Goal: Obtain resource: Download file/media

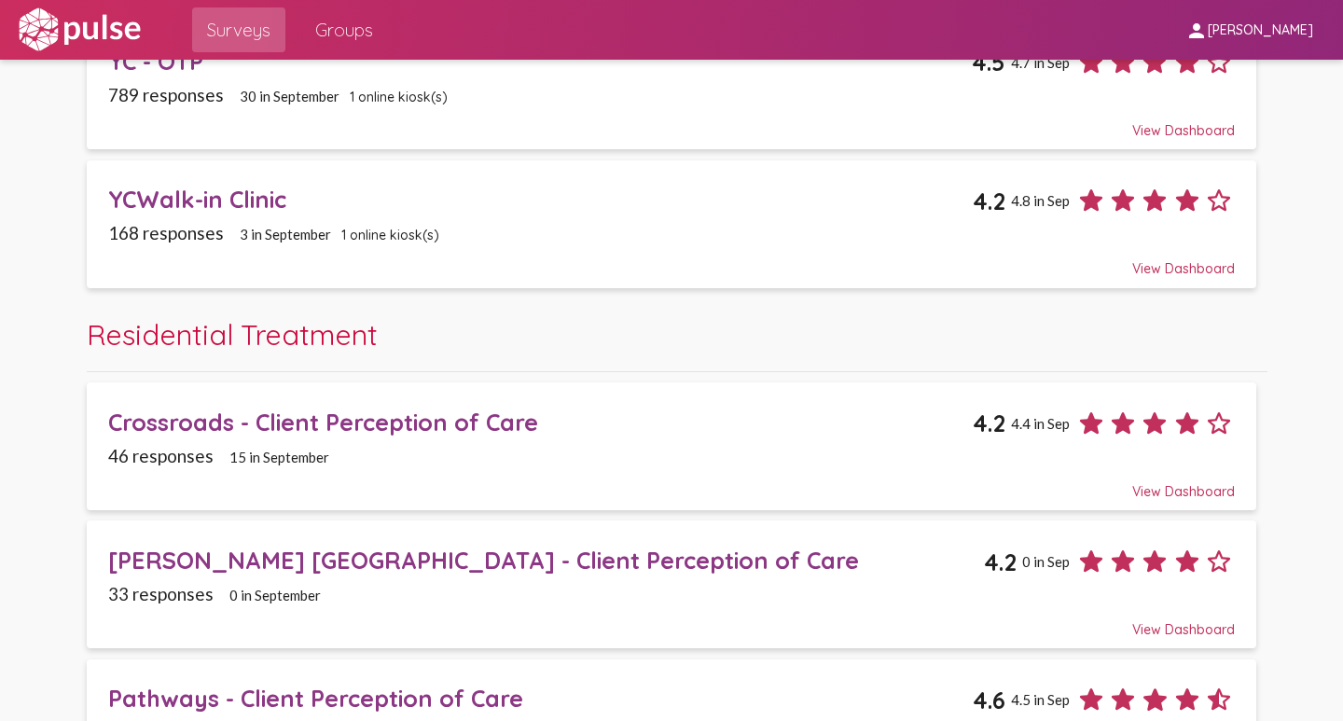
scroll to position [2835, 0]
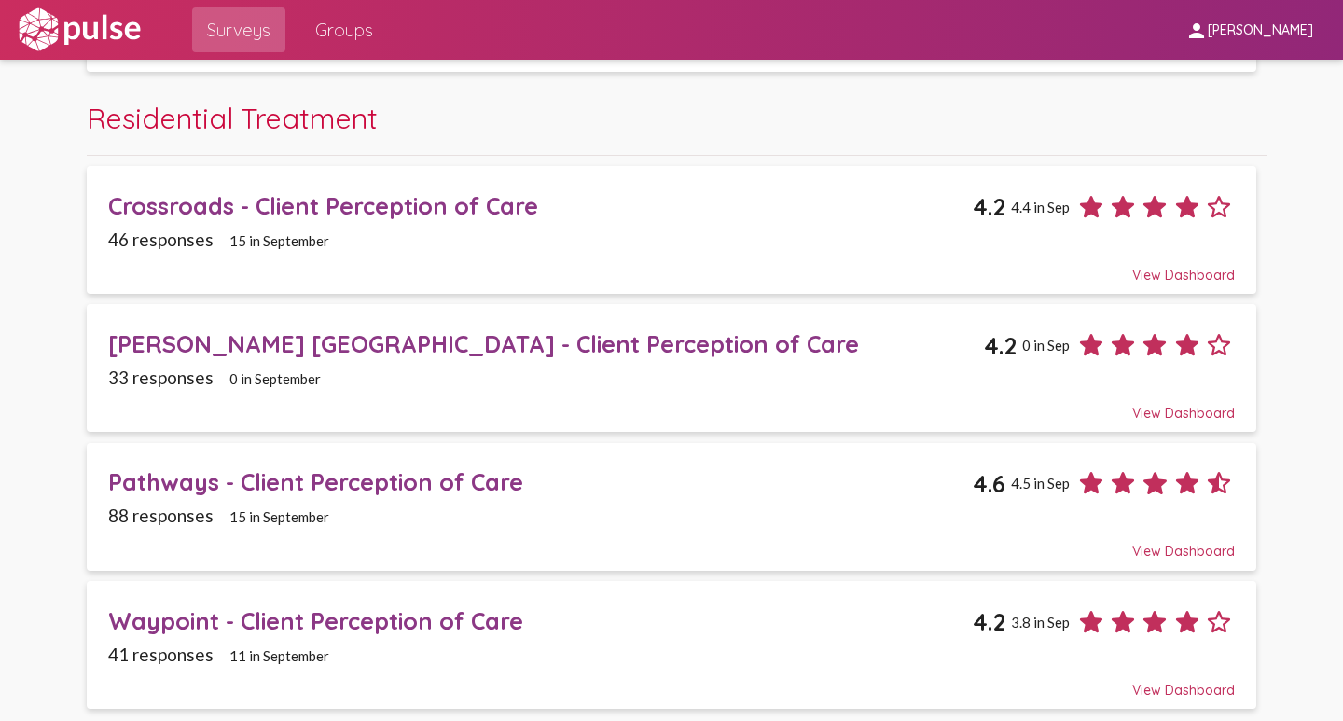
click at [335, 210] on div "Crossroads - Client Perception of Care" at bounding box center [540, 205] width 865 height 29
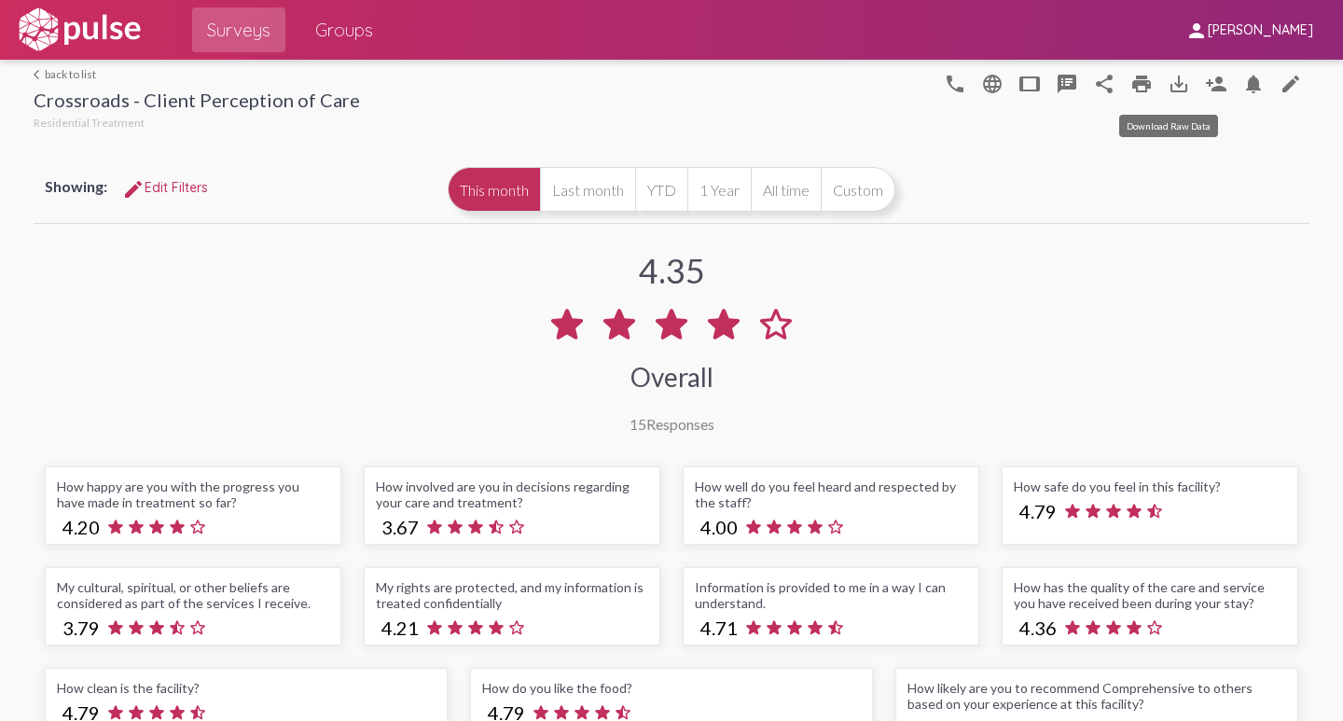
click at [1170, 89] on mat-icon "save_alt" at bounding box center [1179, 84] width 22 height 22
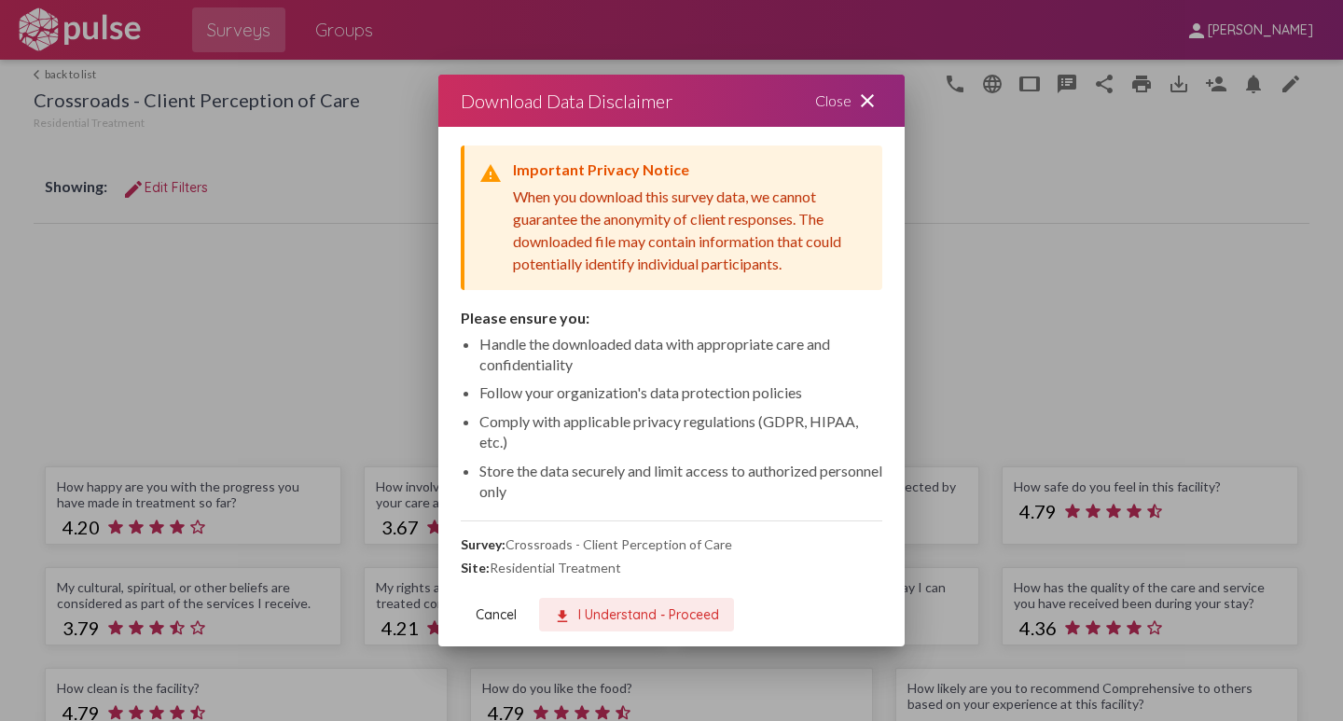
click at [624, 618] on span "download I Understand - Proceed" at bounding box center [636, 614] width 165 height 17
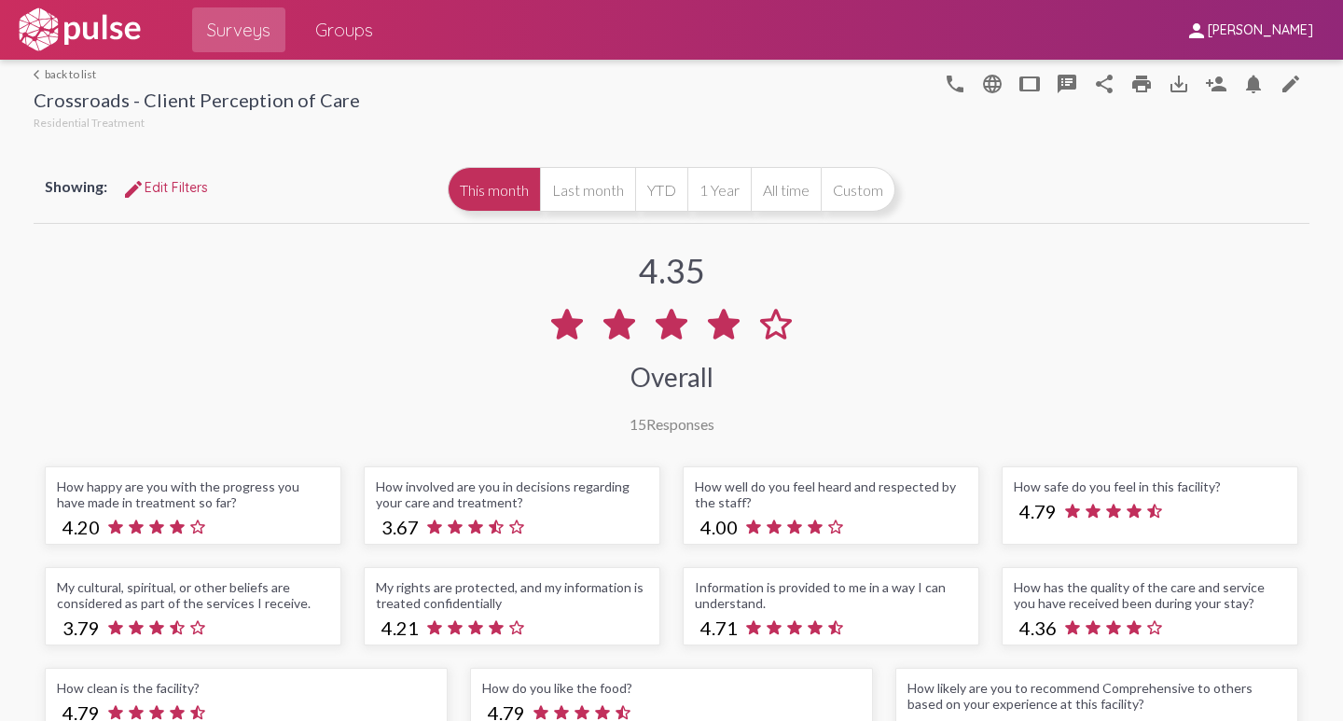
click at [160, 188] on span "edit Edit Filters" at bounding box center [165, 187] width 86 height 17
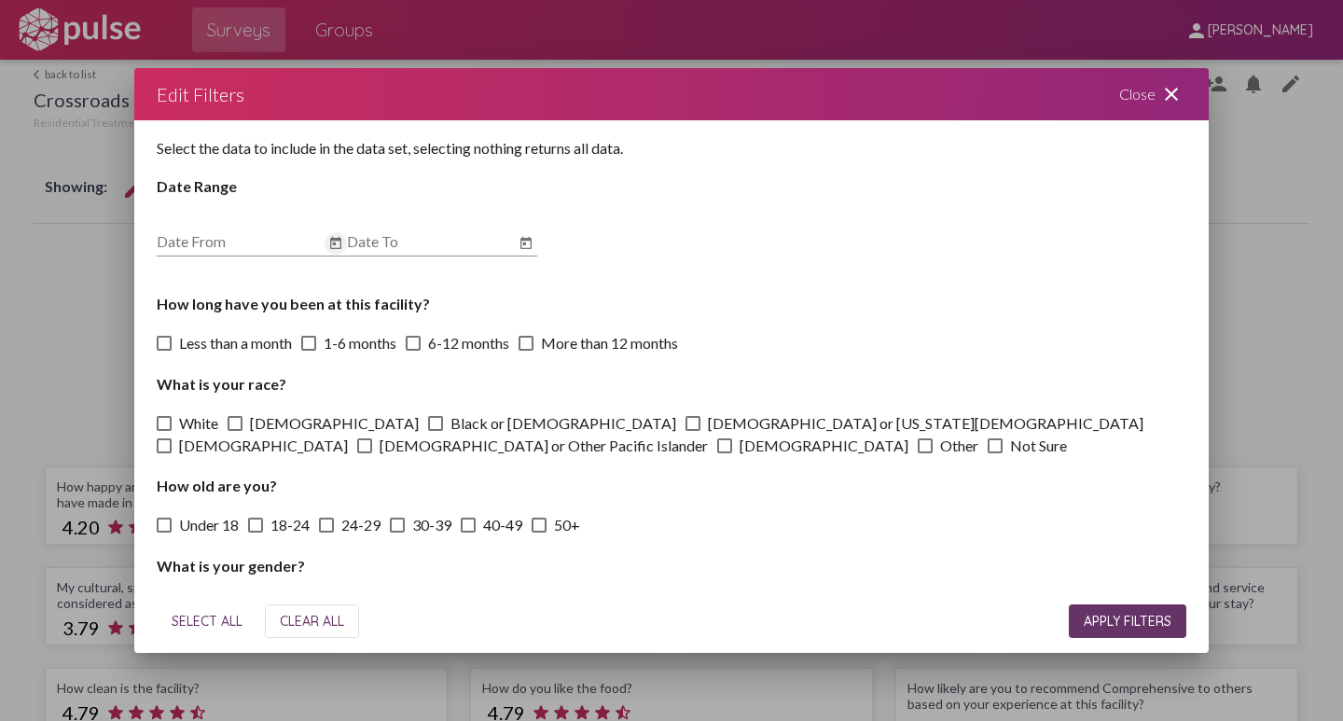
click at [337, 245] on icon "Open calendar" at bounding box center [335, 243] width 15 height 22
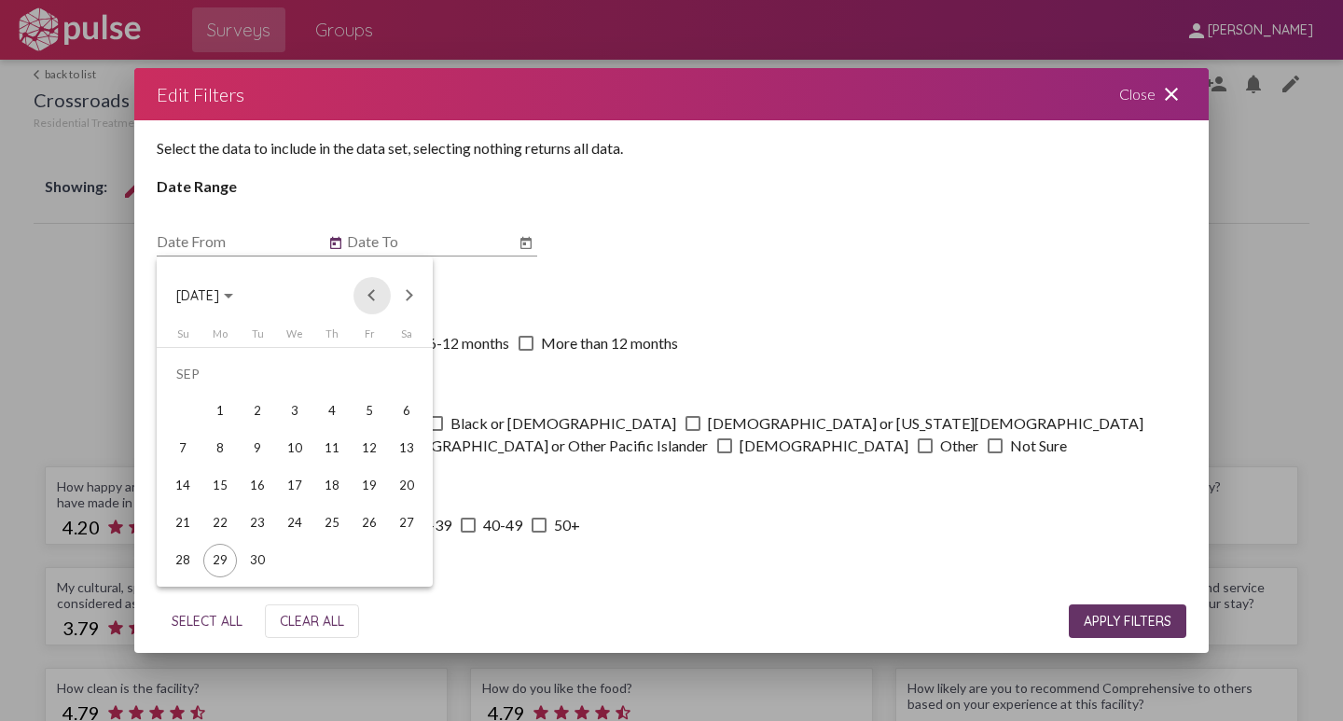
click at [368, 301] on button "Previous month" at bounding box center [372, 295] width 37 height 37
click at [257, 415] on div "1" at bounding box center [258, 412] width 34 height 34
type input "[DATE]"
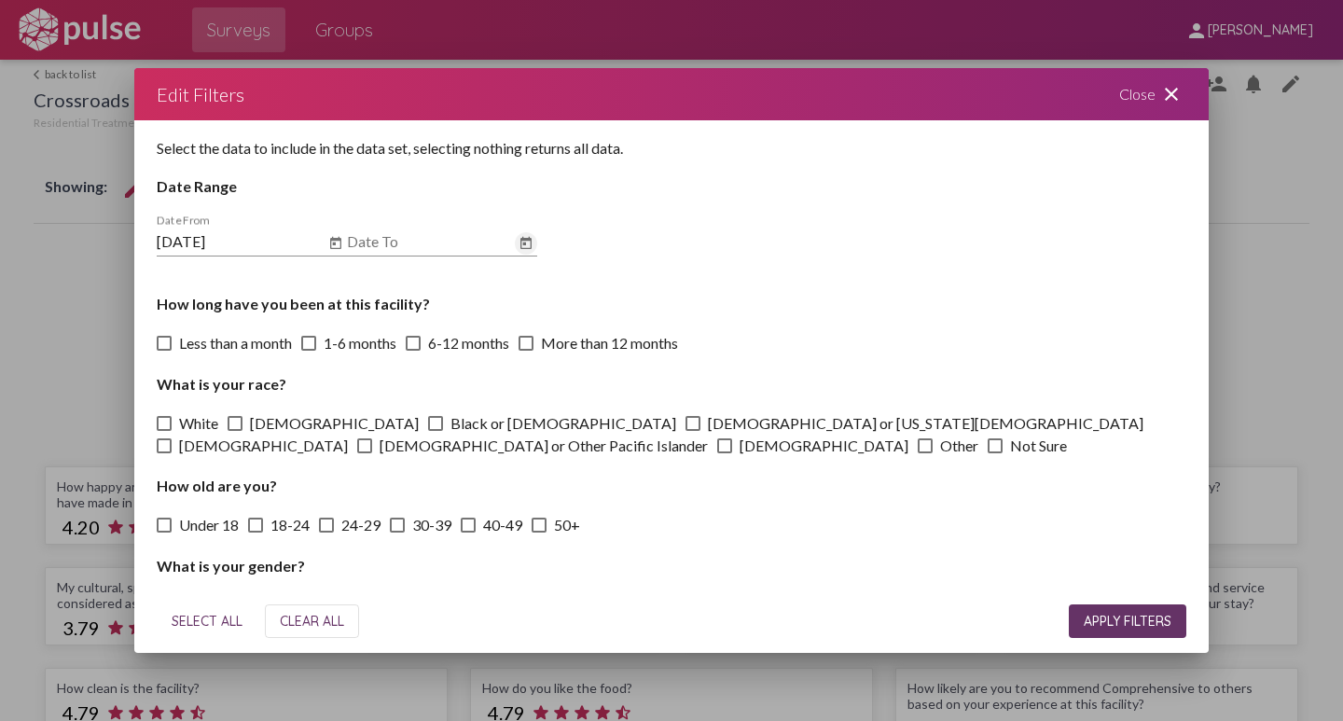
click at [522, 243] on icon "Open calendar" at bounding box center [526, 243] width 15 height 22
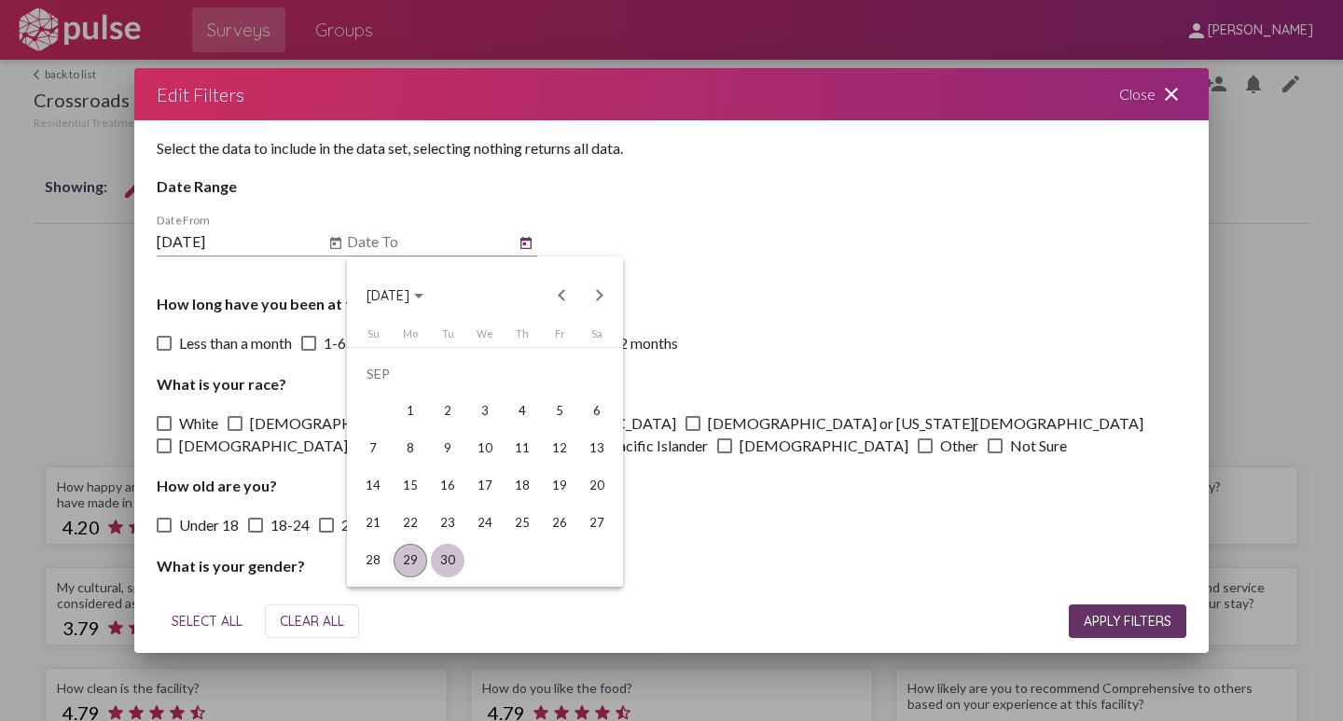
click at [451, 562] on div "30" at bounding box center [448, 561] width 34 height 34
type input "[DATE]"
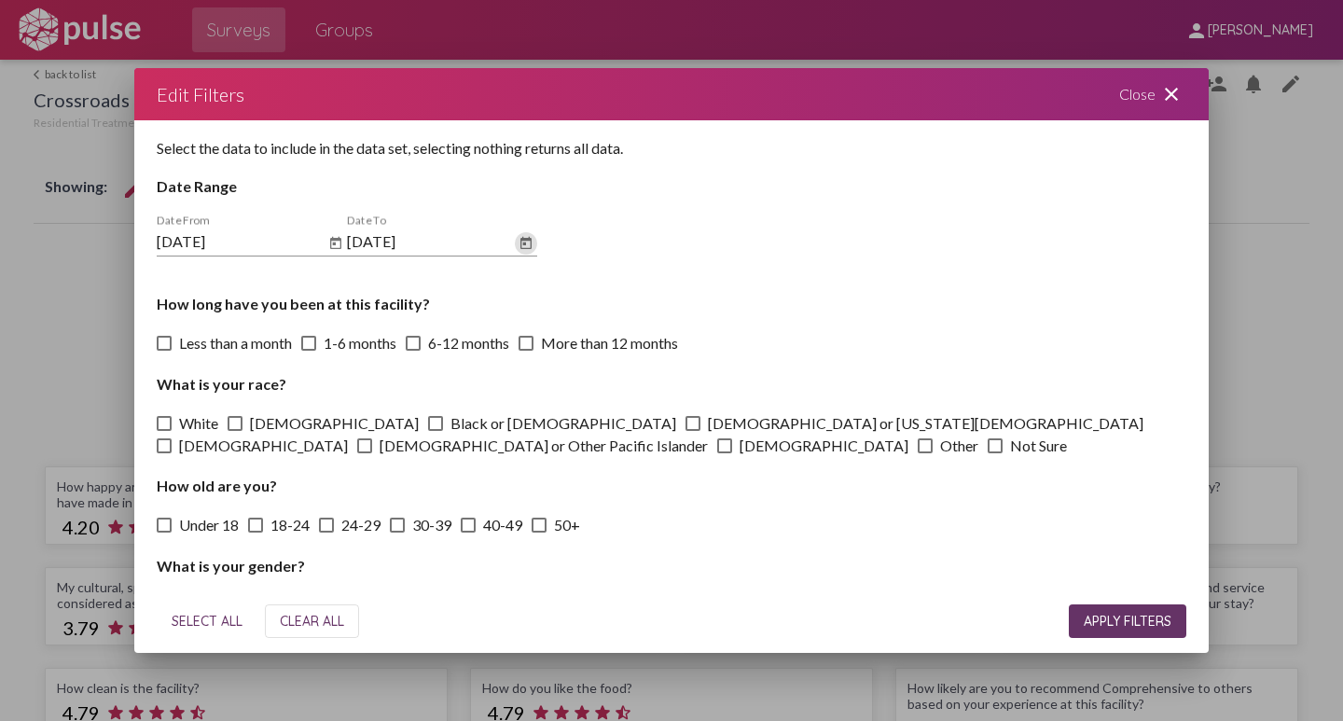
drag, startPoint x: 1137, startPoint y: 623, endPoint x: 967, endPoint y: 551, distance: 184.4
click at [1124, 612] on button "APPLY FILTERS" at bounding box center [1128, 622] width 118 height 34
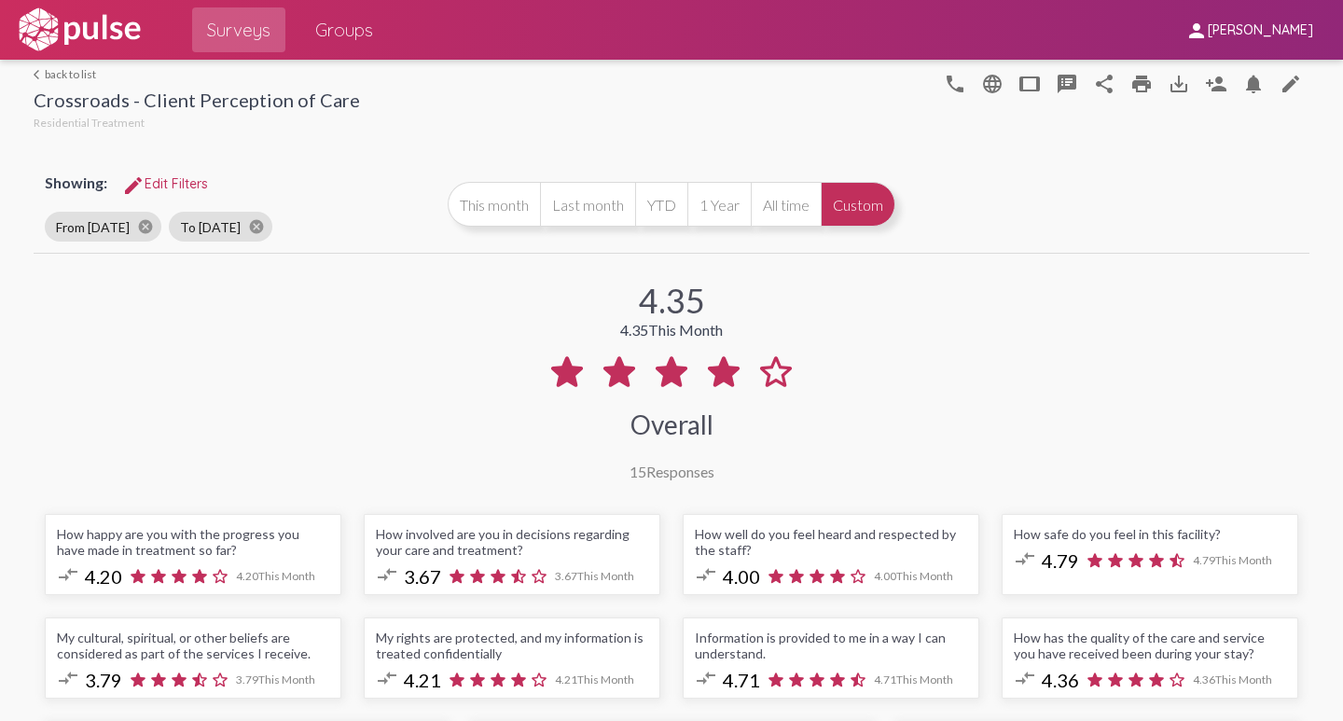
click at [65, 75] on link "arrow_back_ios back to list" at bounding box center [197, 74] width 327 height 14
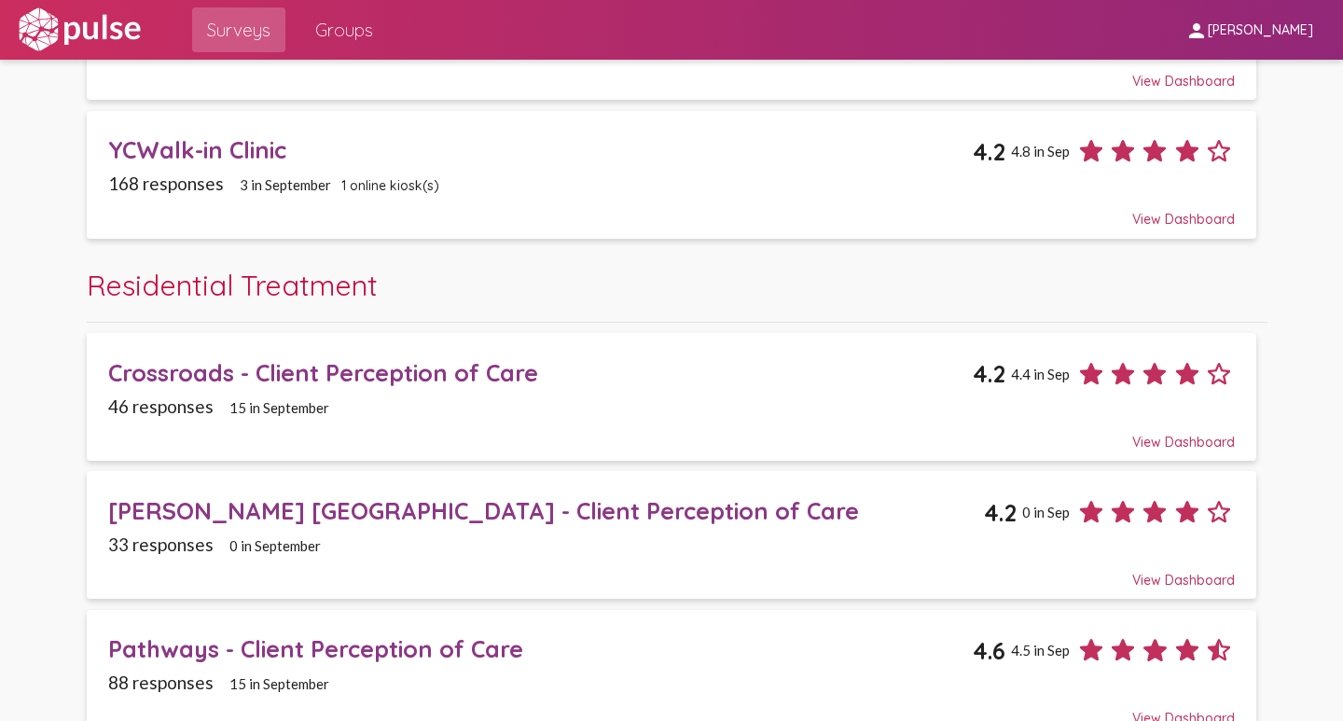
scroll to position [2835, 0]
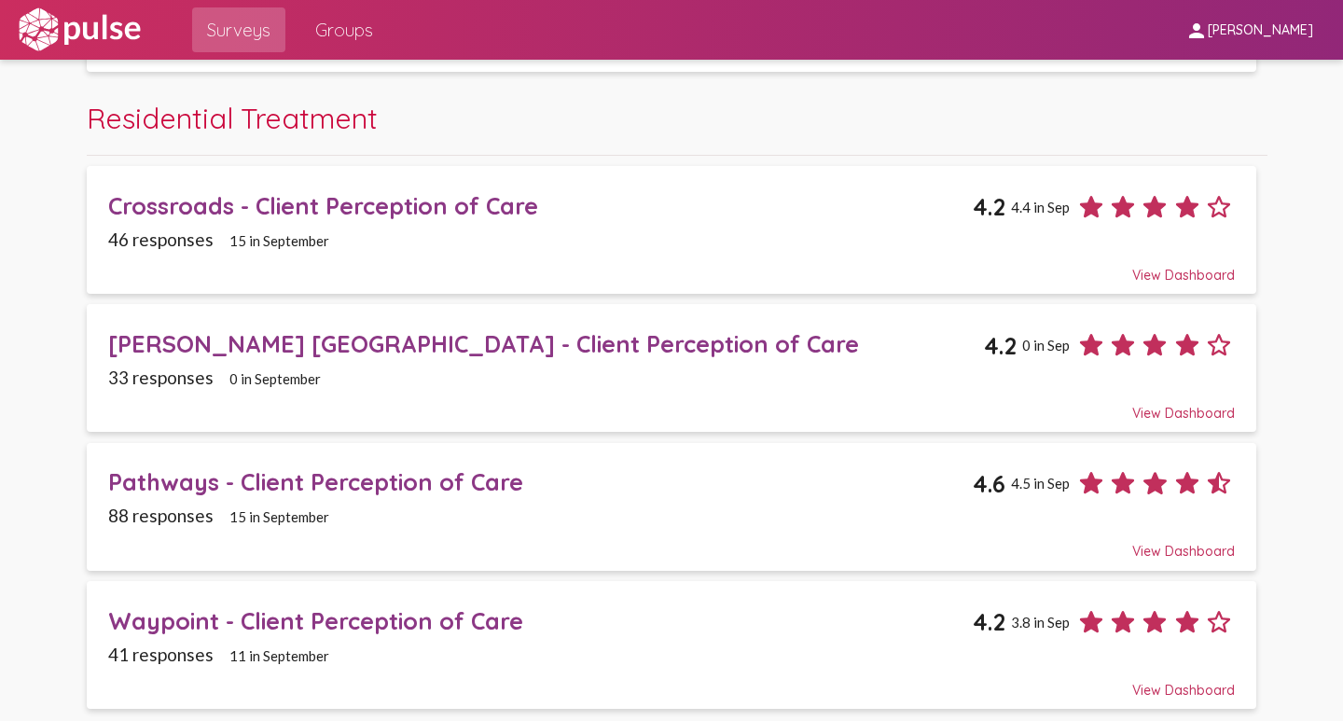
click at [172, 485] on div "Pathways - Client Perception of Care" at bounding box center [540, 481] width 865 height 29
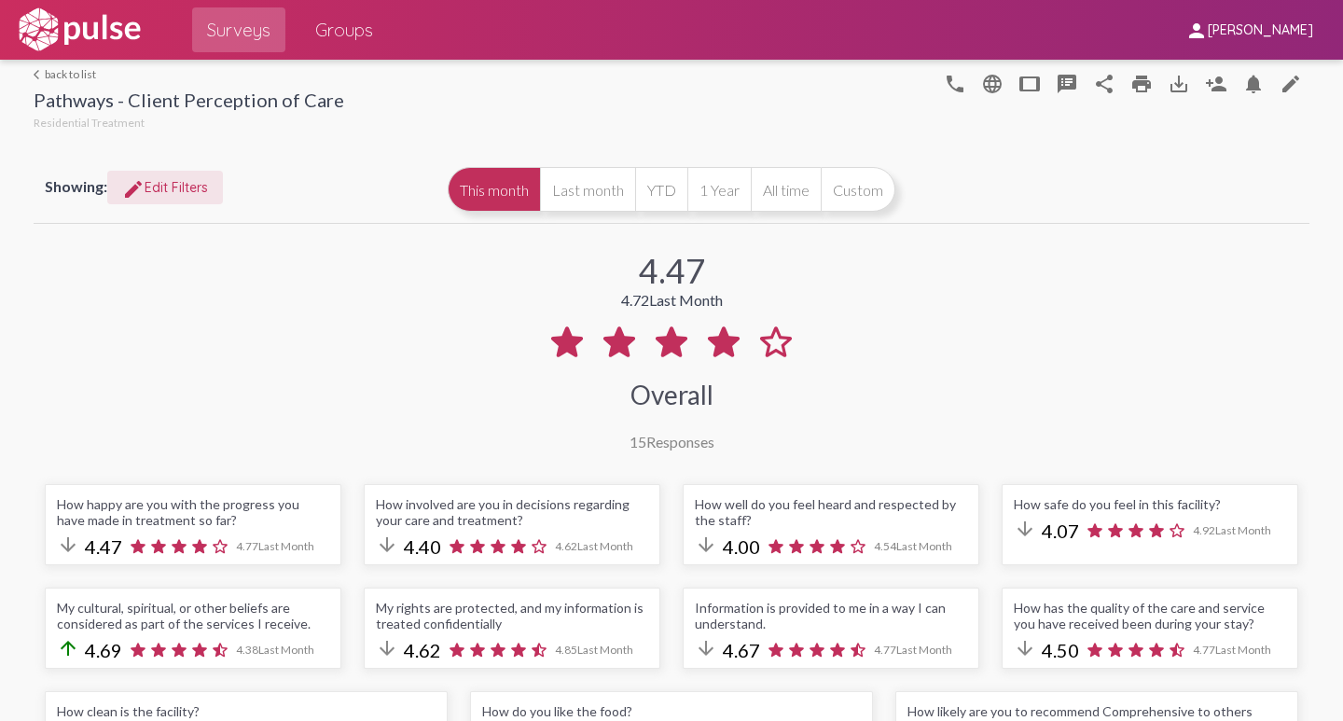
click at [160, 189] on span "edit Edit Filters" at bounding box center [165, 187] width 86 height 17
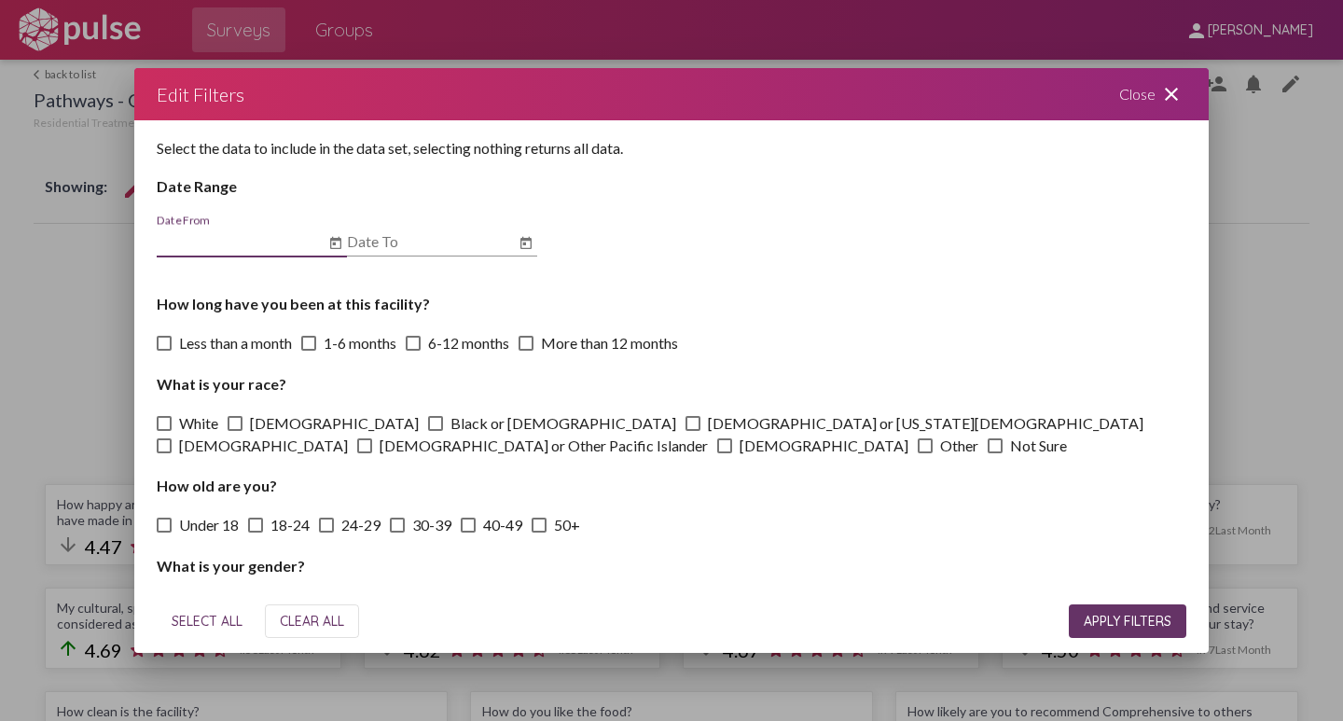
click at [339, 243] on icon "Open calendar" at bounding box center [335, 243] width 15 height 22
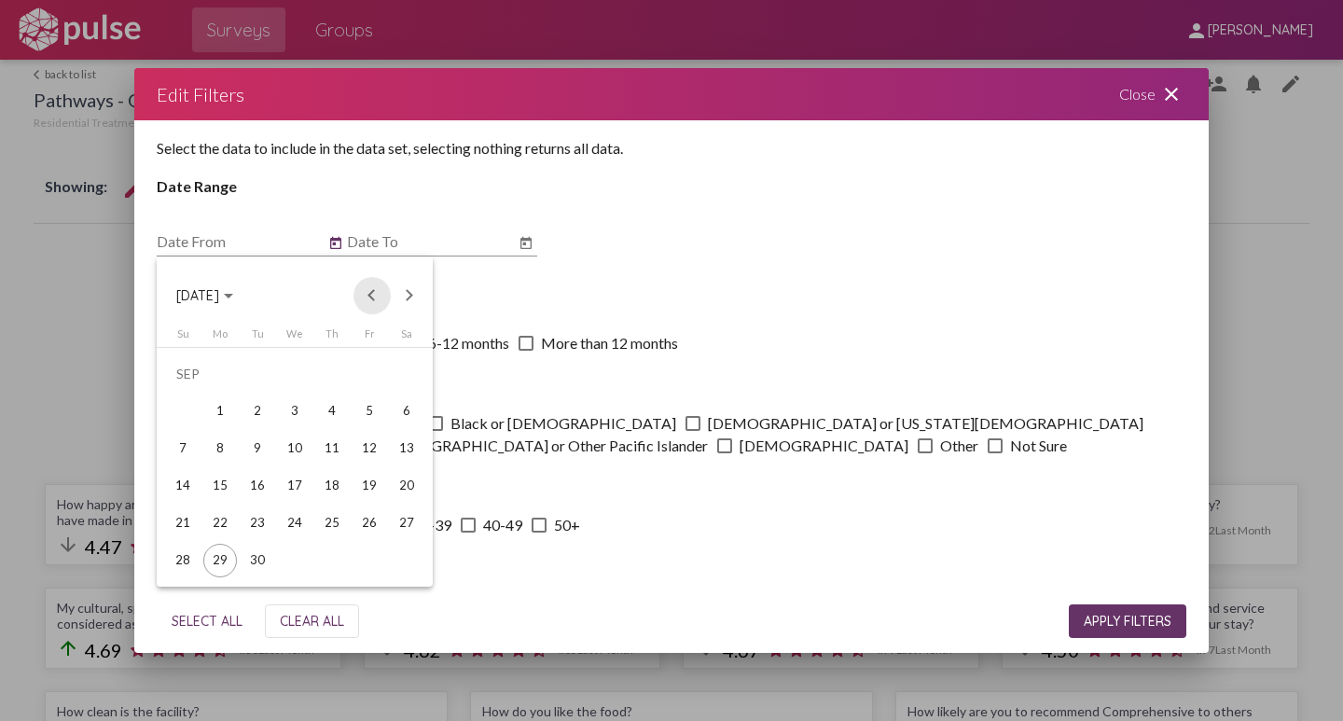
click at [370, 298] on button "Previous month" at bounding box center [372, 295] width 37 height 37
click at [367, 368] on div "1" at bounding box center [370, 374] width 34 height 34
type input "[DATE]"
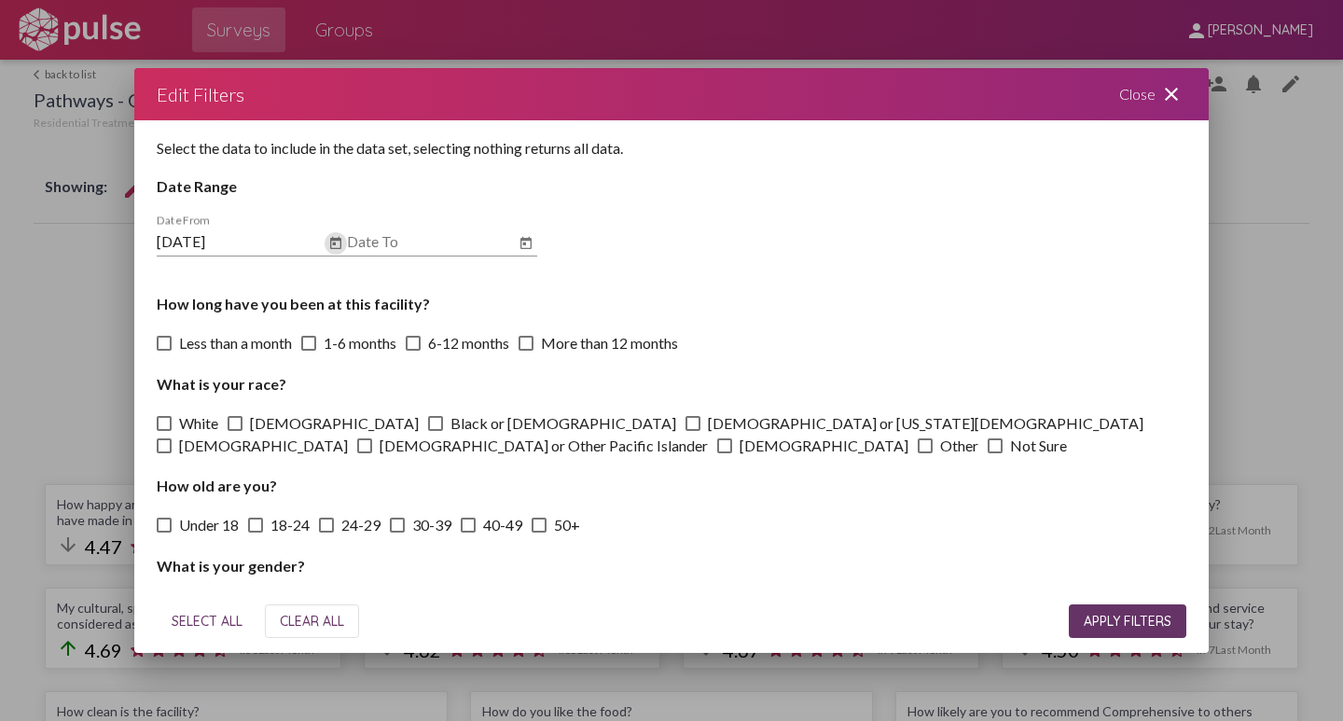
click at [523, 241] on icon "Open calendar" at bounding box center [526, 242] width 11 height 12
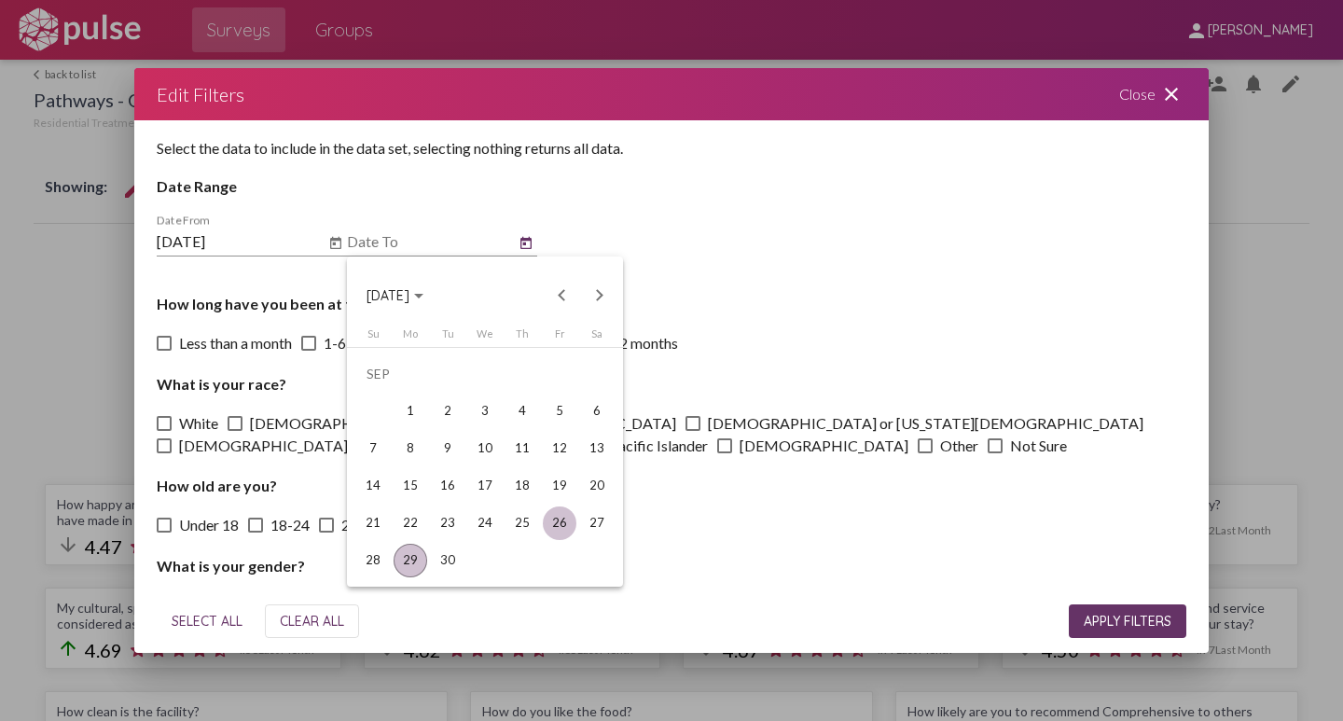
drag, startPoint x: 444, startPoint y: 557, endPoint x: 572, endPoint y: 541, distance: 128.8
click at [446, 558] on div "30" at bounding box center [448, 561] width 34 height 34
type input "[DATE]"
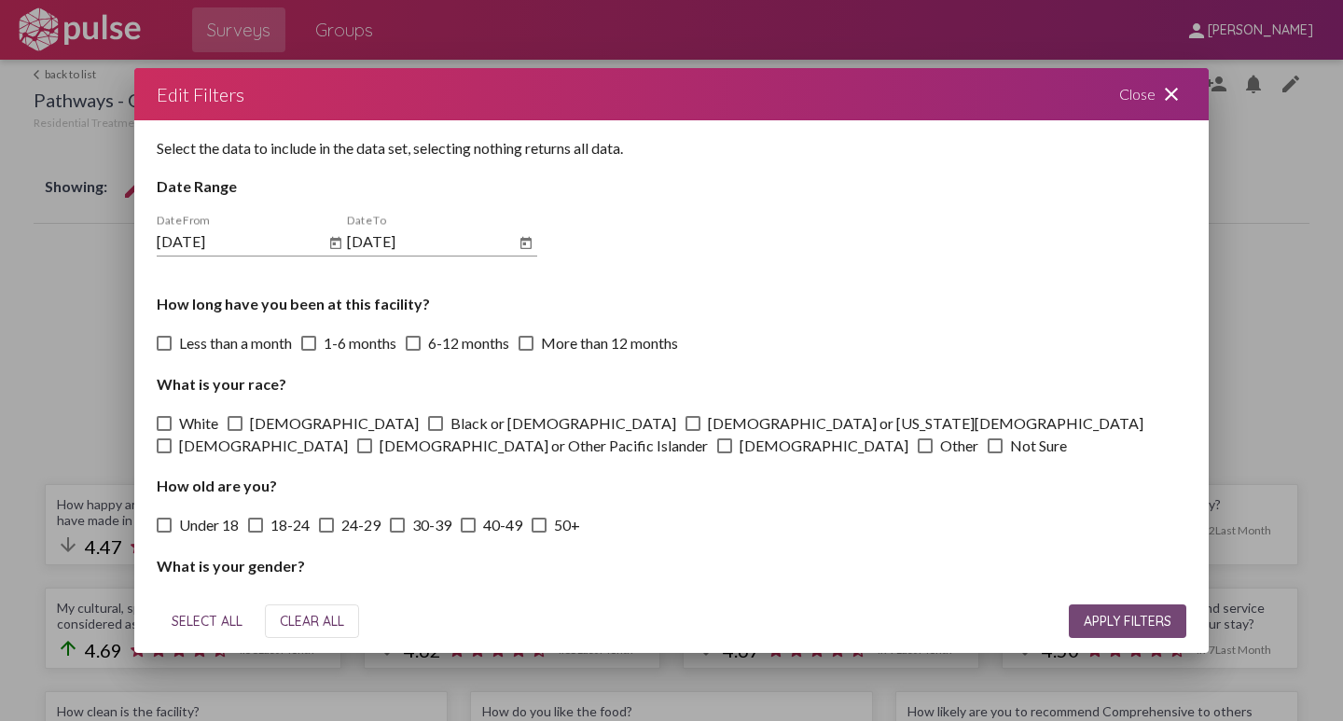
drag, startPoint x: 1143, startPoint y: 618, endPoint x: 1055, endPoint y: 563, distance: 103.5
click at [1141, 619] on span "APPLY FILTERS" at bounding box center [1128, 621] width 88 height 17
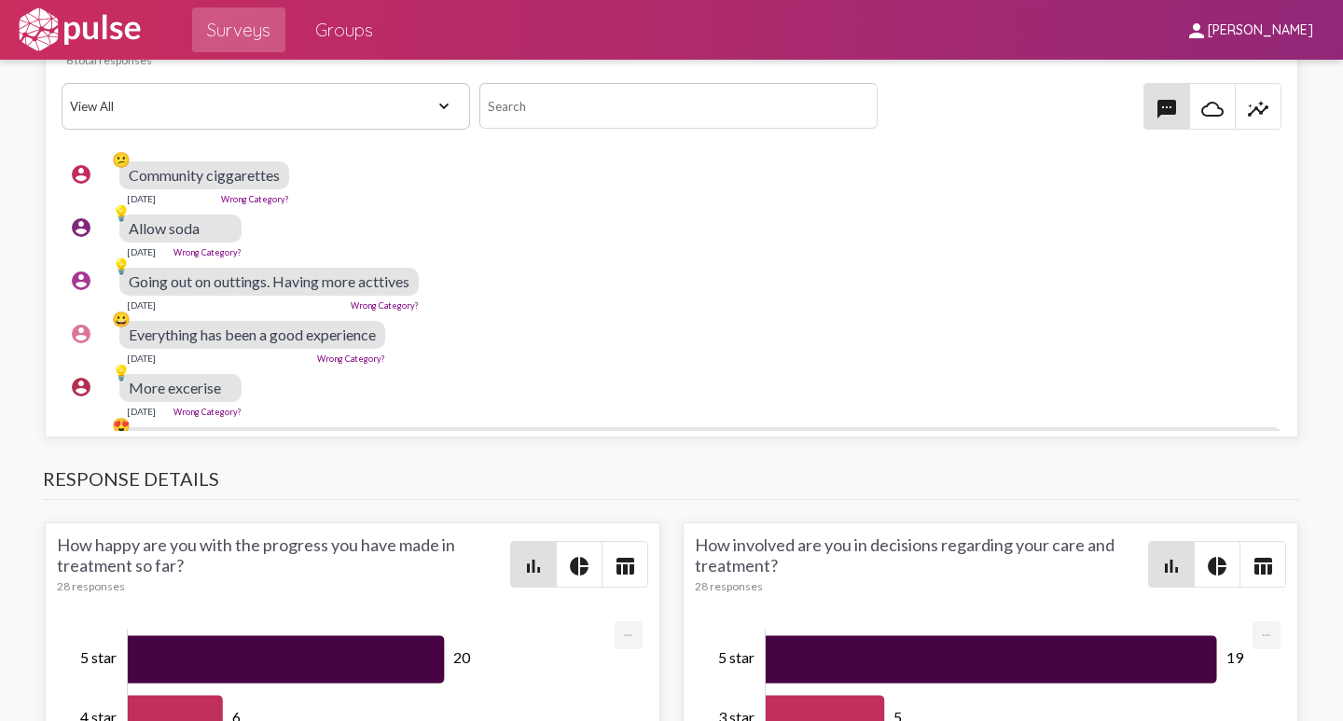
click at [259, 199] on link "Wrong Category?" at bounding box center [255, 199] width 68 height 10
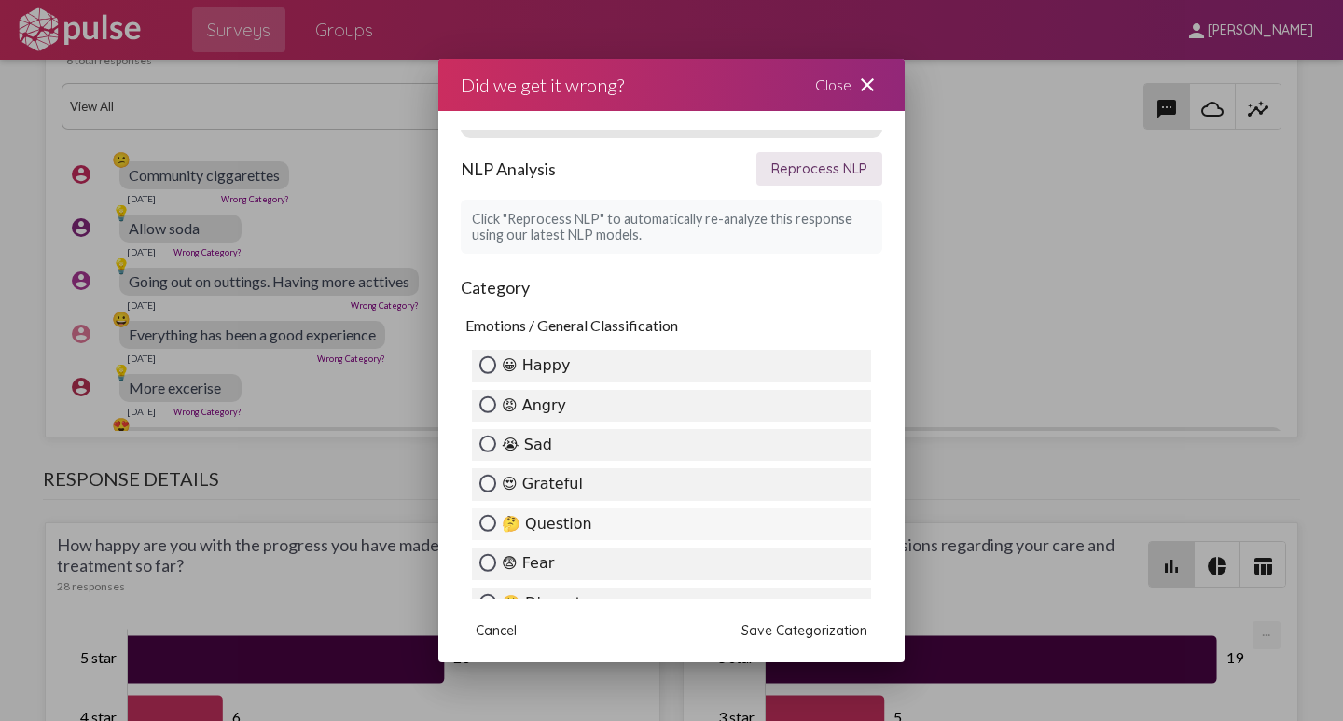
scroll to position [187, 0]
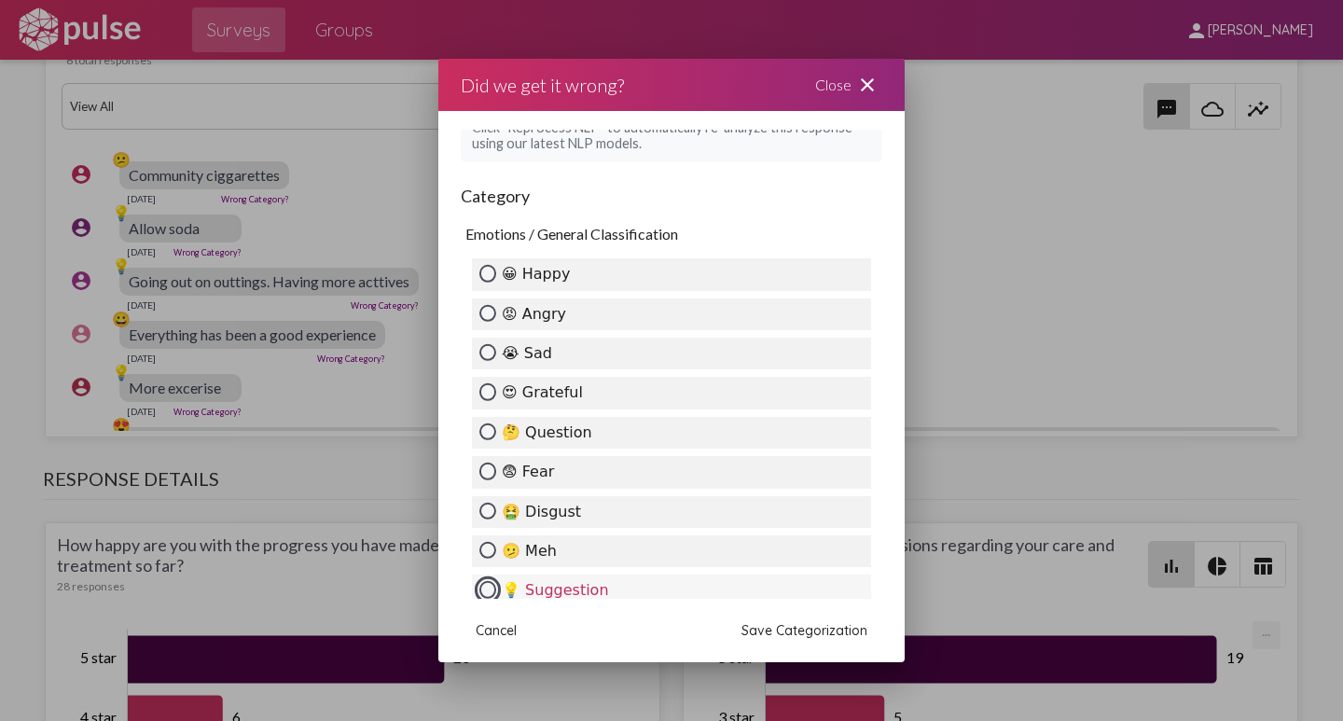
click at [490, 586] on input "💡 Suggestion" at bounding box center [488, 589] width 17 height 17
radio input "true"
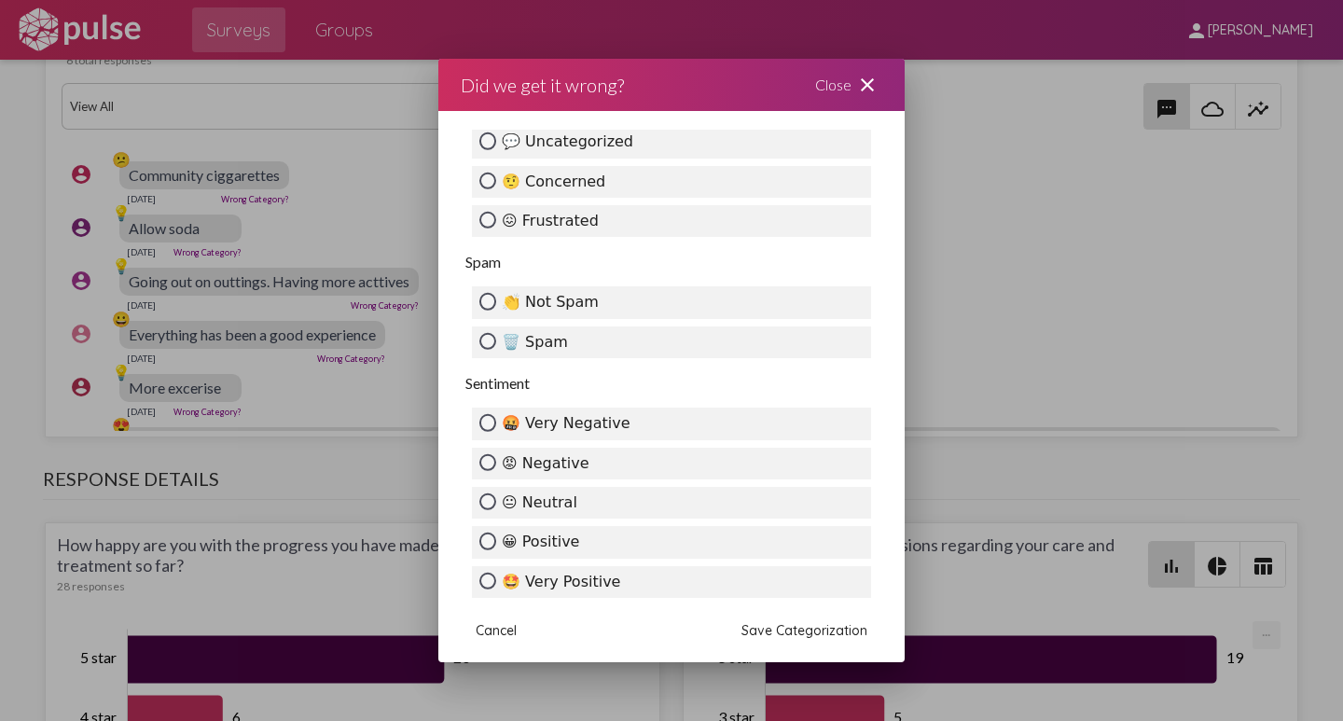
scroll to position [725, 0]
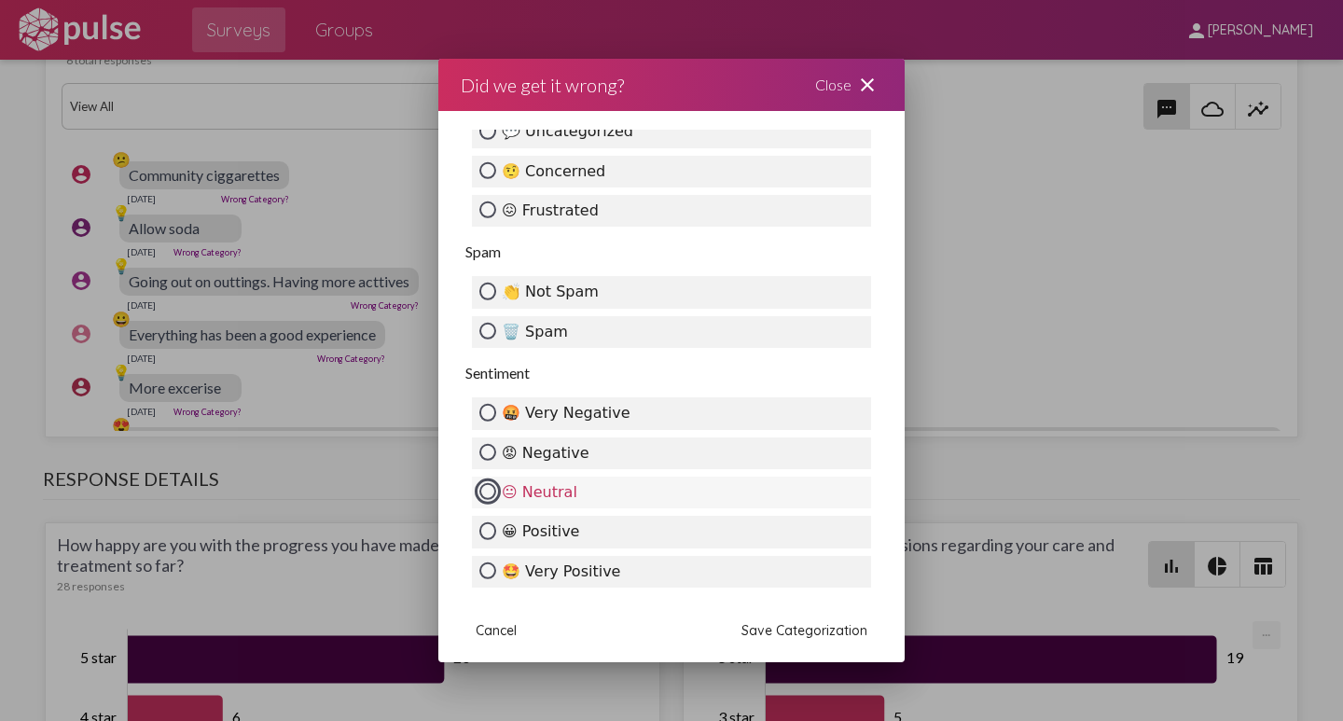
click at [486, 488] on input "😐 Neutral" at bounding box center [488, 491] width 17 height 17
radio input "true"
click at [797, 633] on span "Save Categorization" at bounding box center [805, 630] width 126 height 17
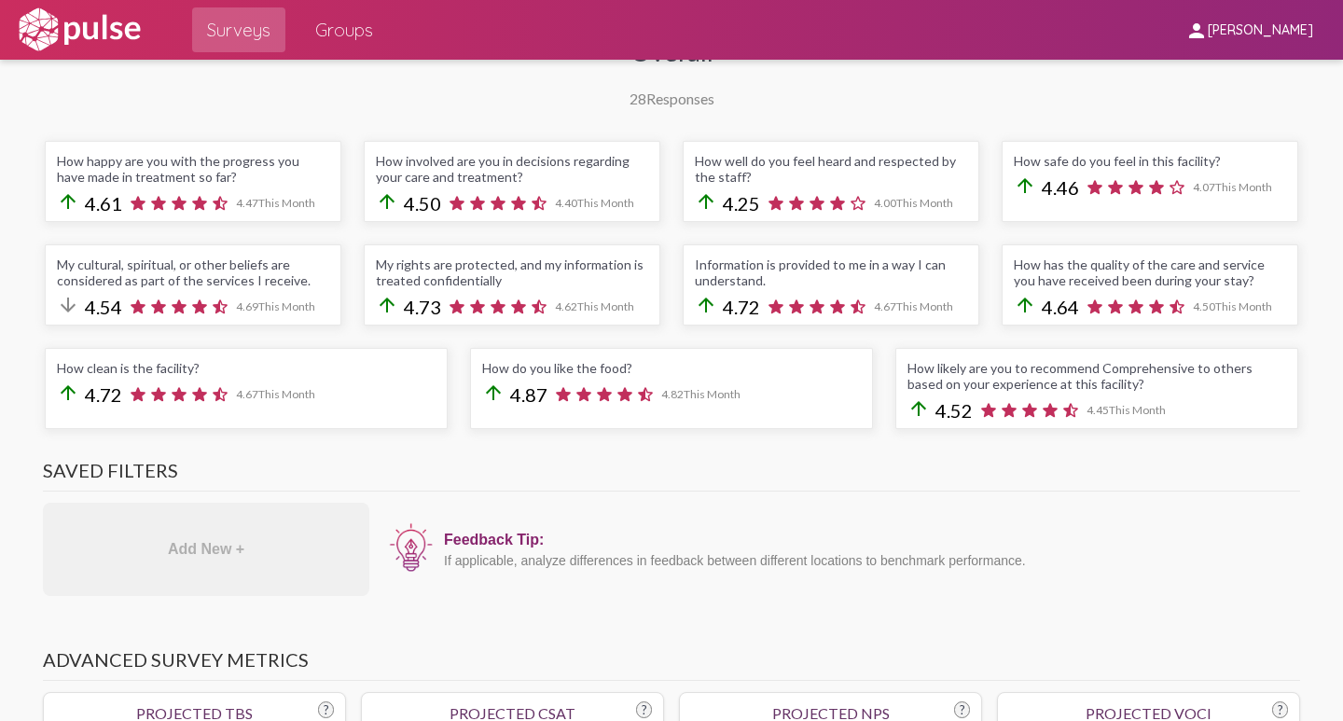
scroll to position [0, 0]
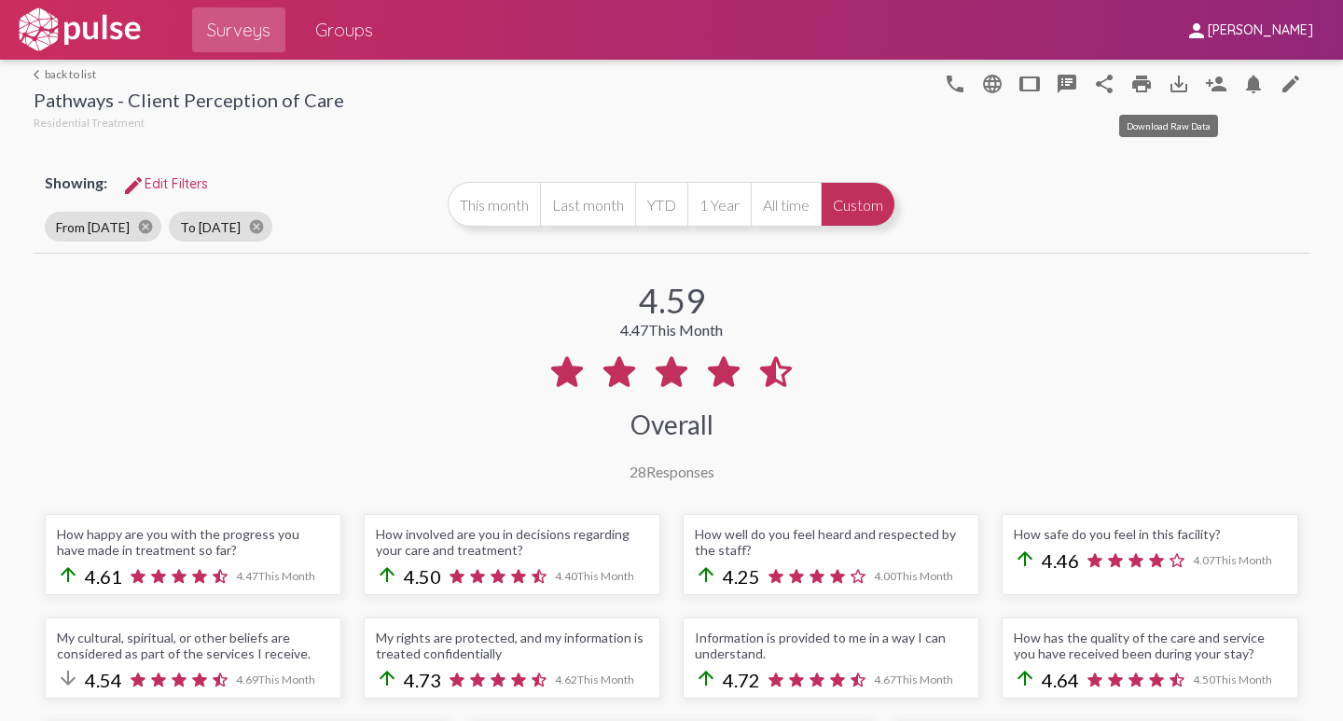
click at [1168, 83] on mat-icon "save_alt" at bounding box center [1179, 84] width 22 height 22
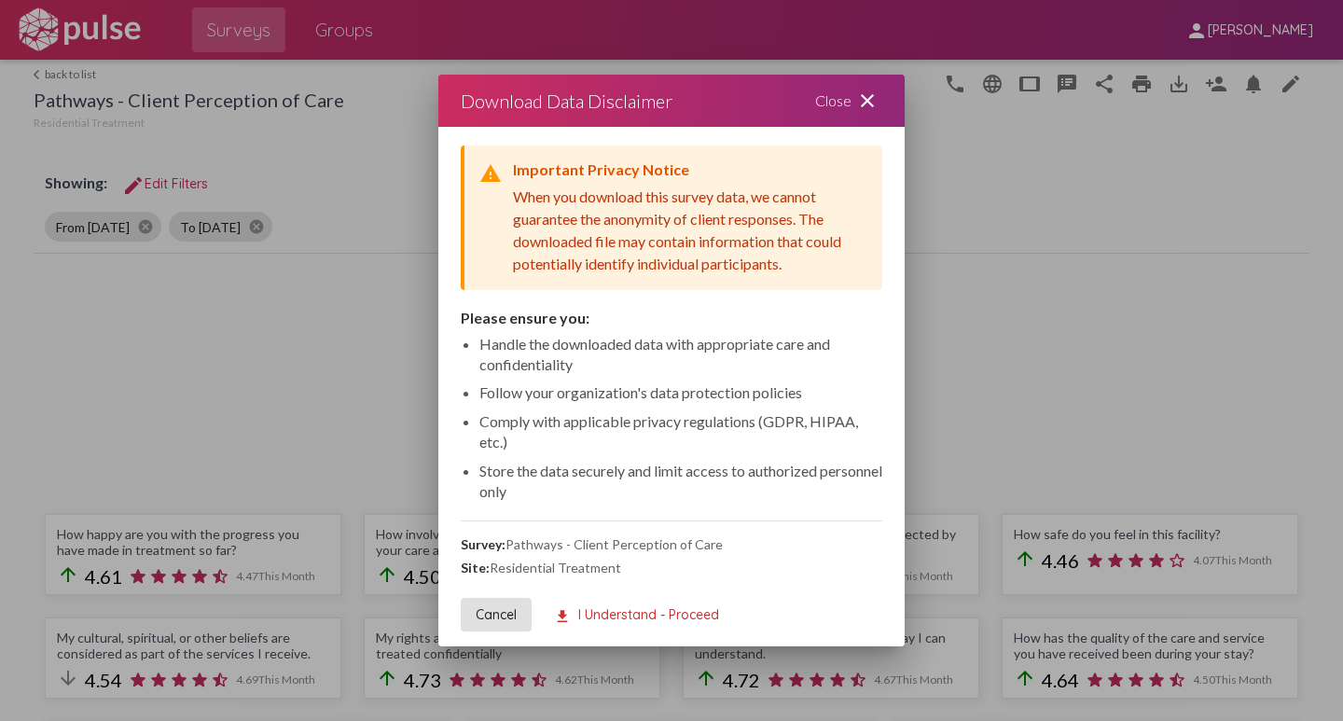
click at [612, 611] on span "download I Understand - Proceed" at bounding box center [636, 614] width 165 height 17
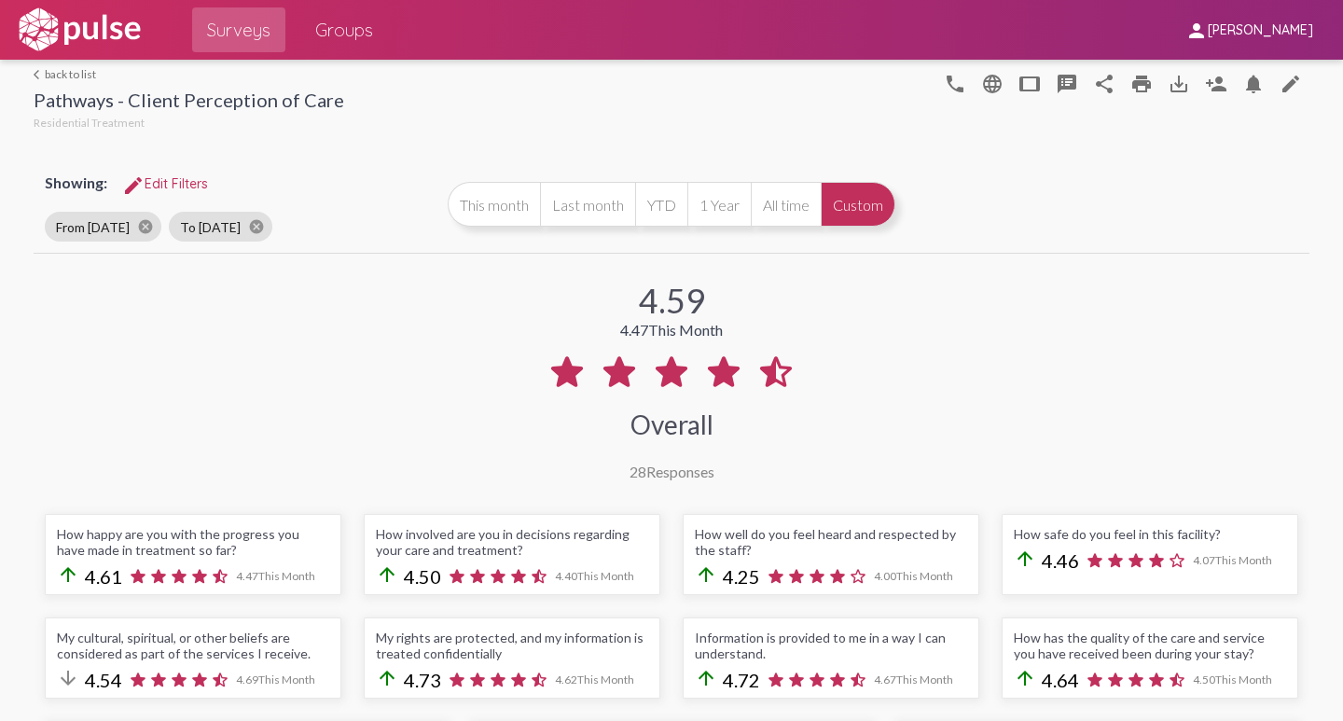
click at [56, 75] on link "arrow_back_ios back to list" at bounding box center [189, 74] width 311 height 14
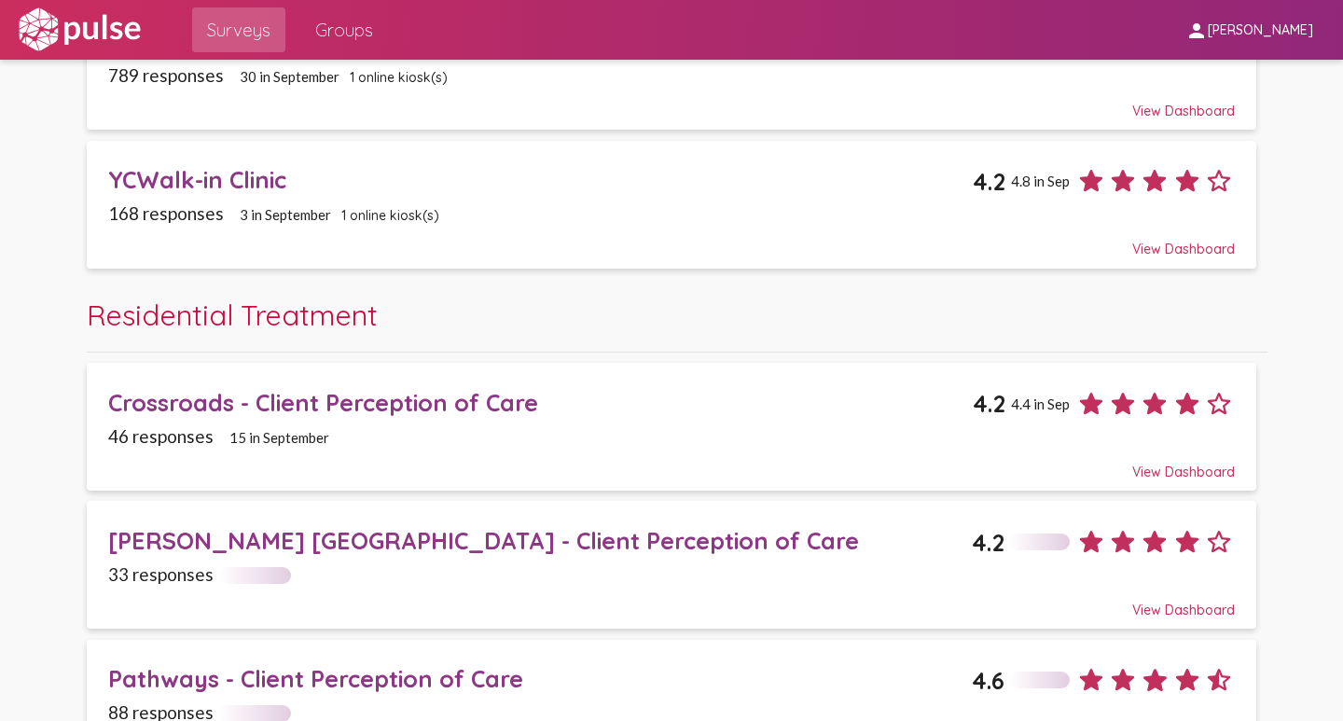
scroll to position [2835, 0]
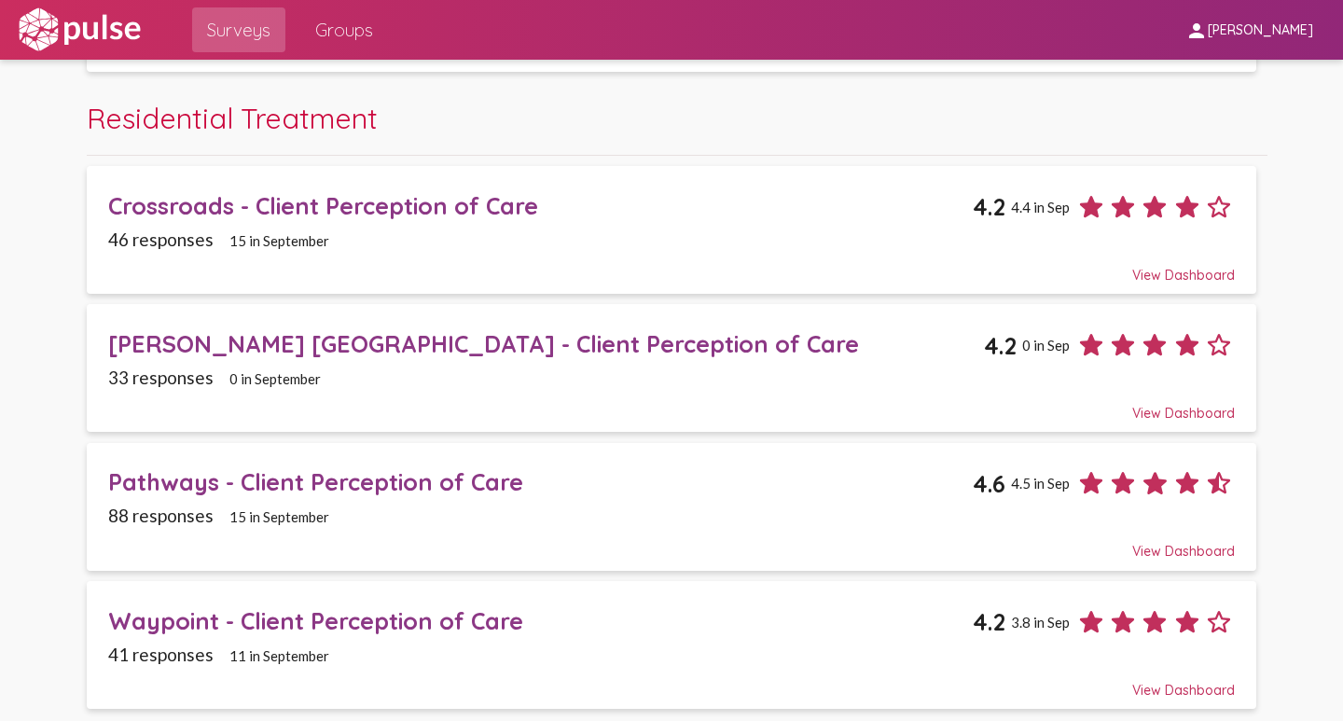
click at [244, 620] on div "Waypoint - Client Perception of Care" at bounding box center [540, 620] width 865 height 29
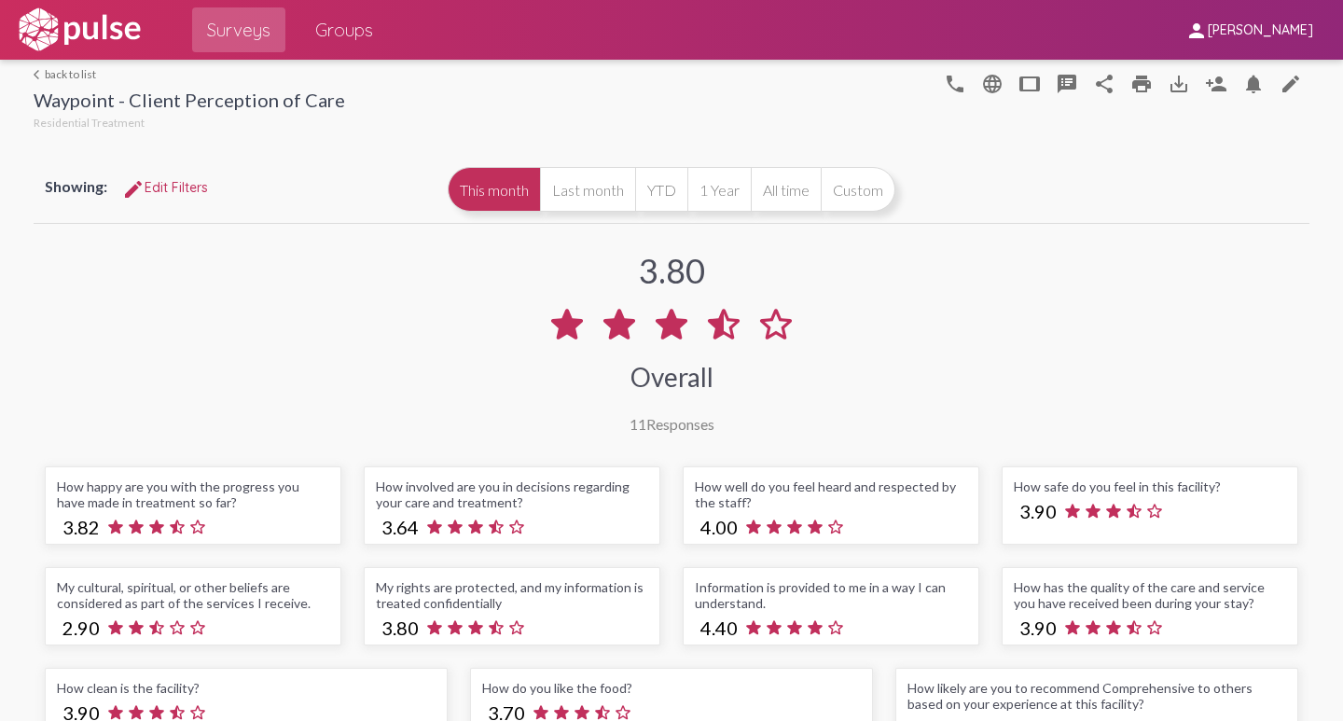
click at [155, 183] on span "edit Edit Filters" at bounding box center [165, 187] width 86 height 17
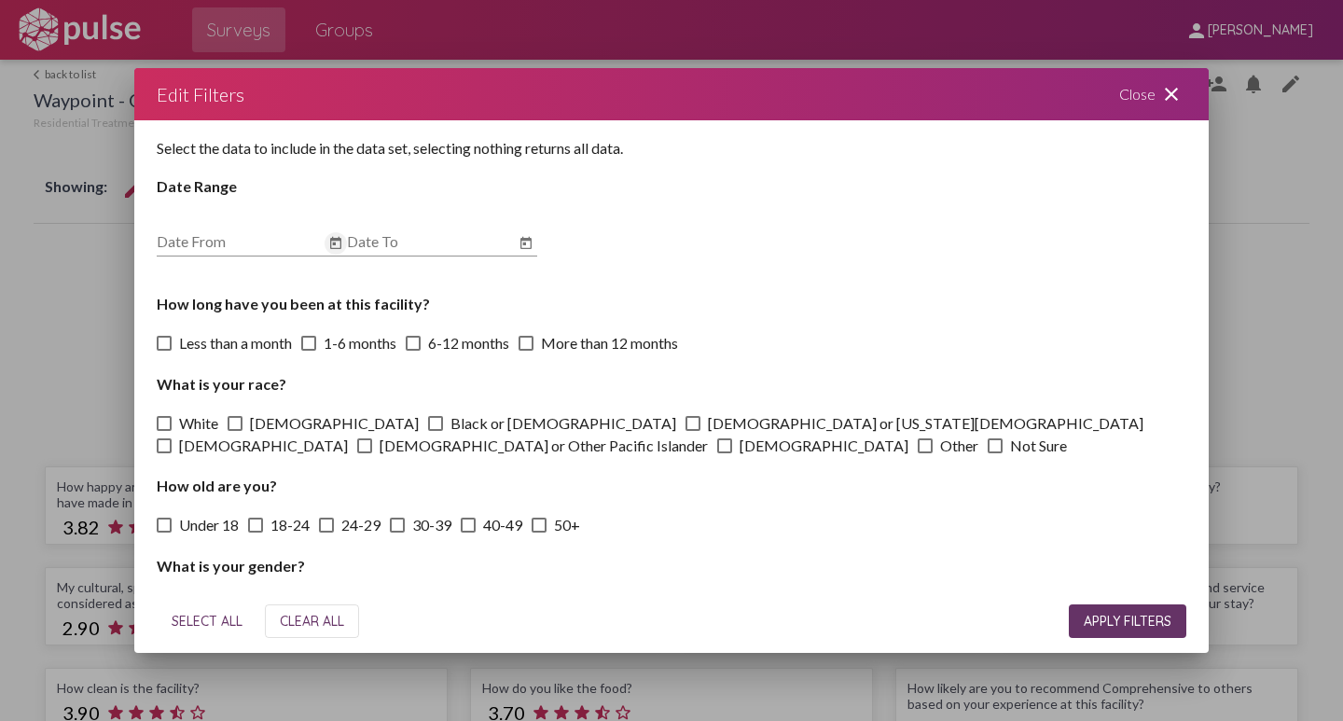
click at [336, 242] on icon "Open calendar" at bounding box center [335, 243] width 15 height 22
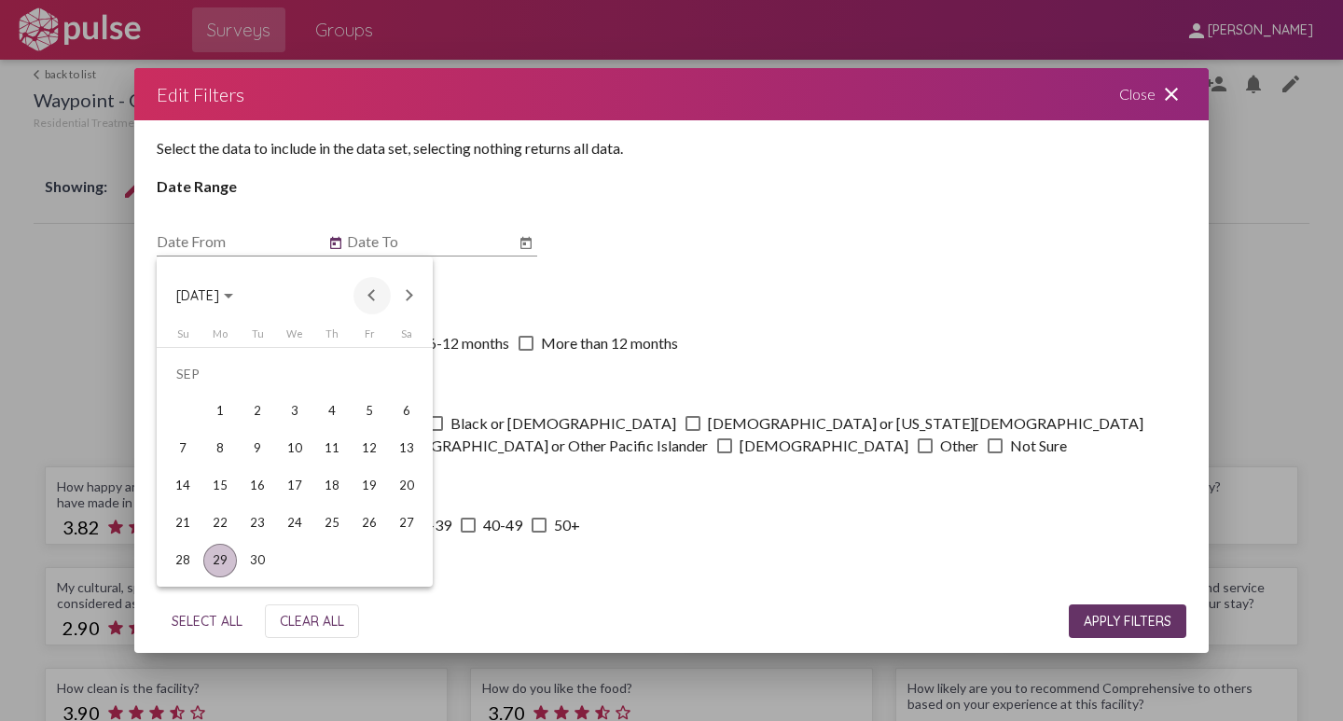
click at [369, 297] on button "Previous month" at bounding box center [372, 295] width 37 height 37
click at [268, 416] on div "1" at bounding box center [258, 412] width 34 height 34
type input "[DATE]"
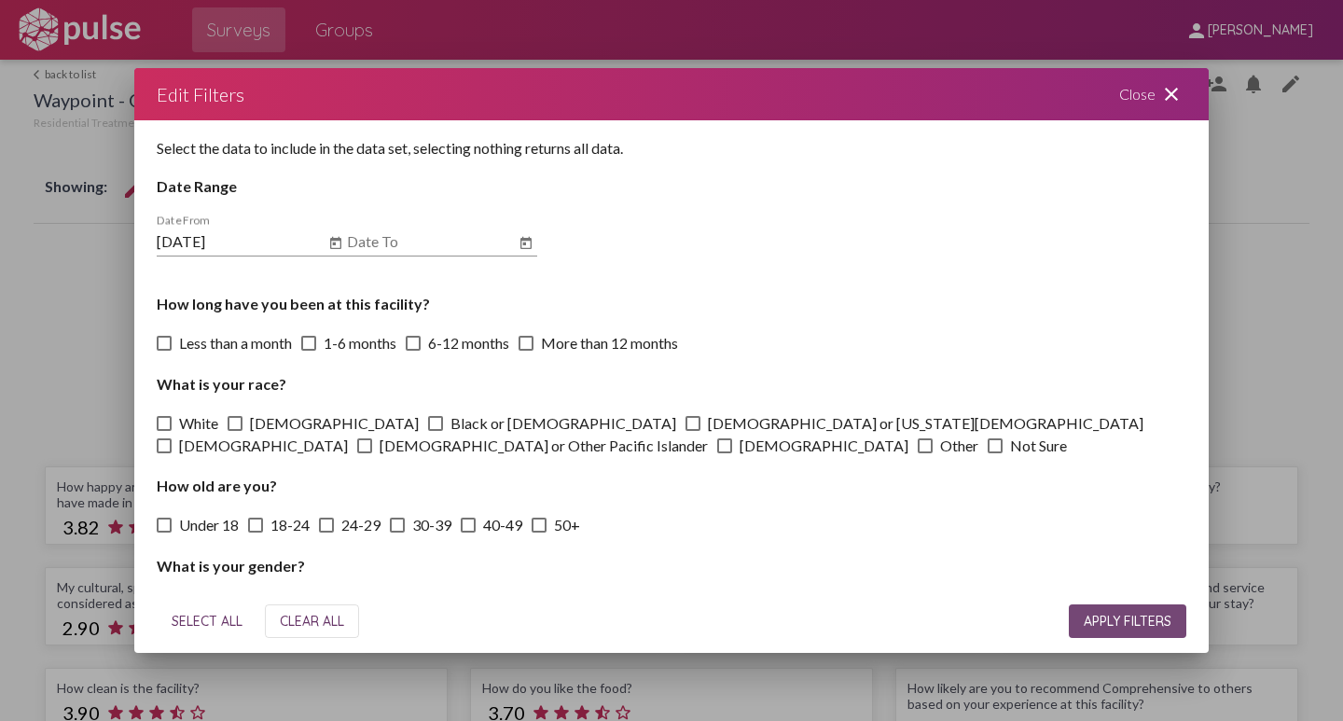
click at [1128, 624] on span "APPLY FILTERS" at bounding box center [1128, 621] width 88 height 17
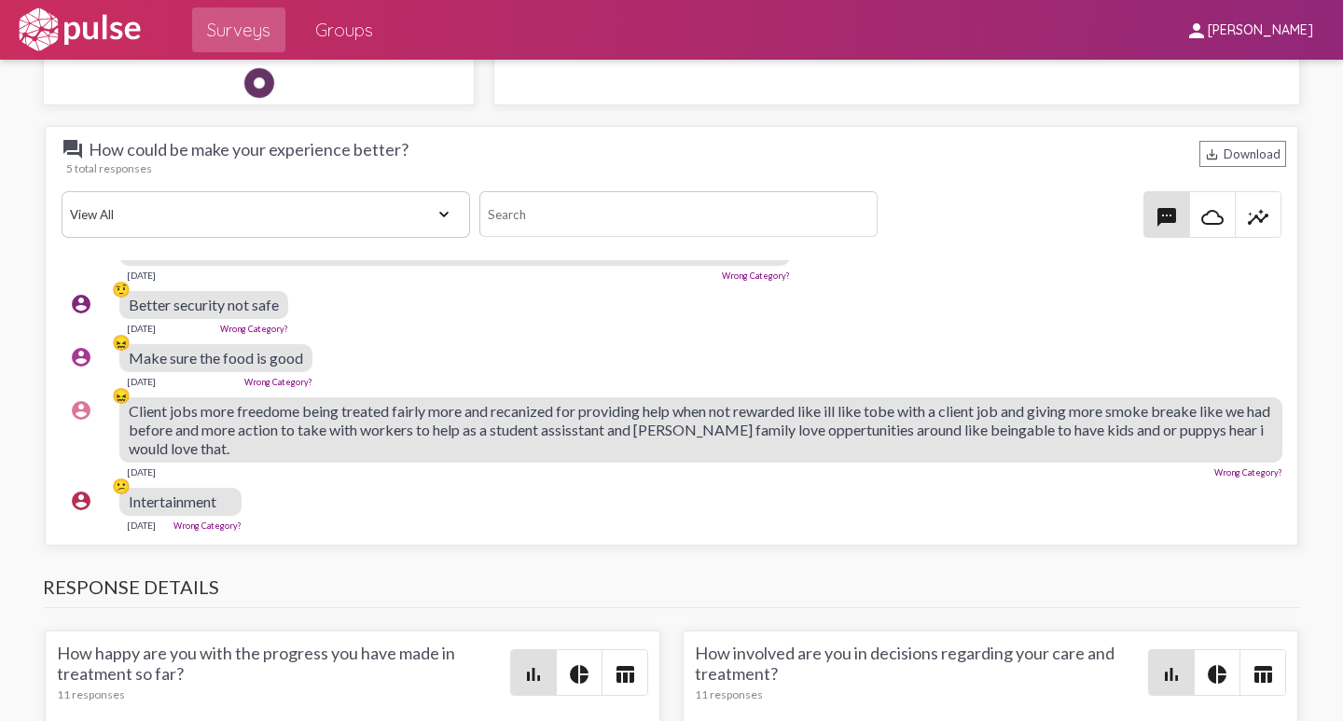
scroll to position [2519, 0]
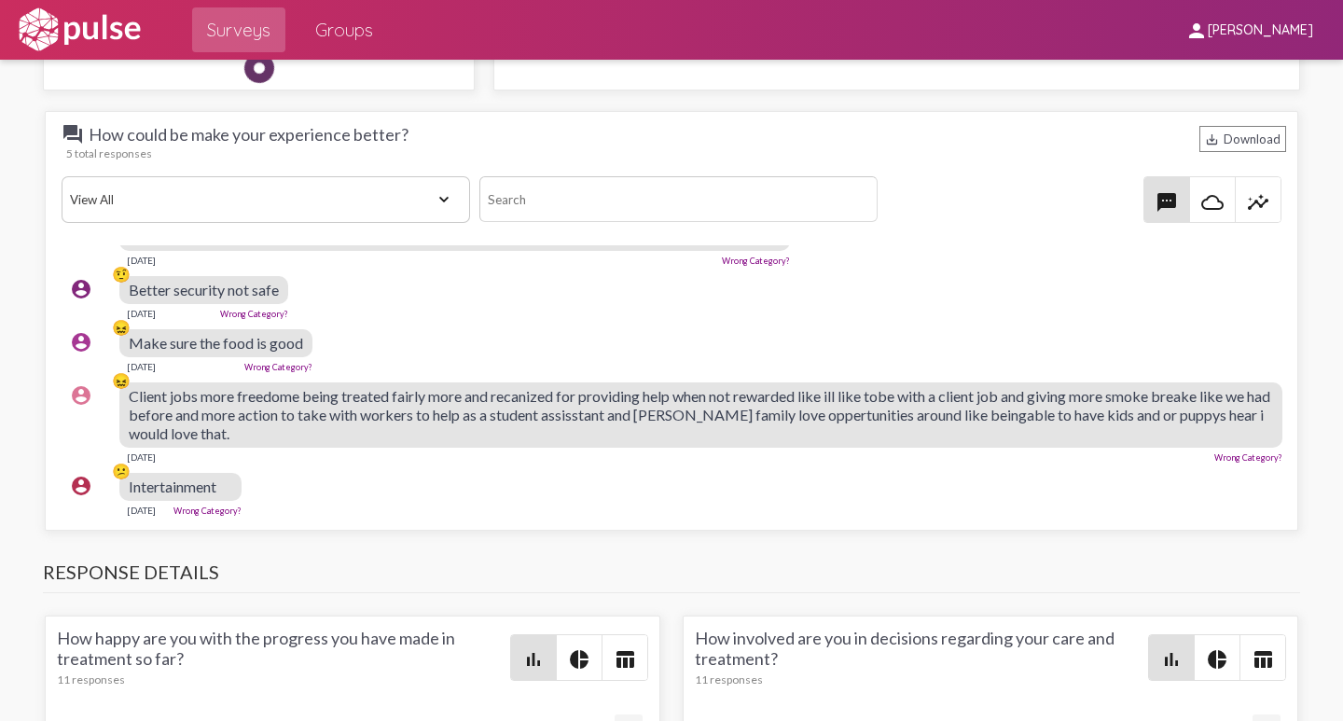
click at [230, 506] on link "Wrong Category?" at bounding box center [208, 511] width 68 height 10
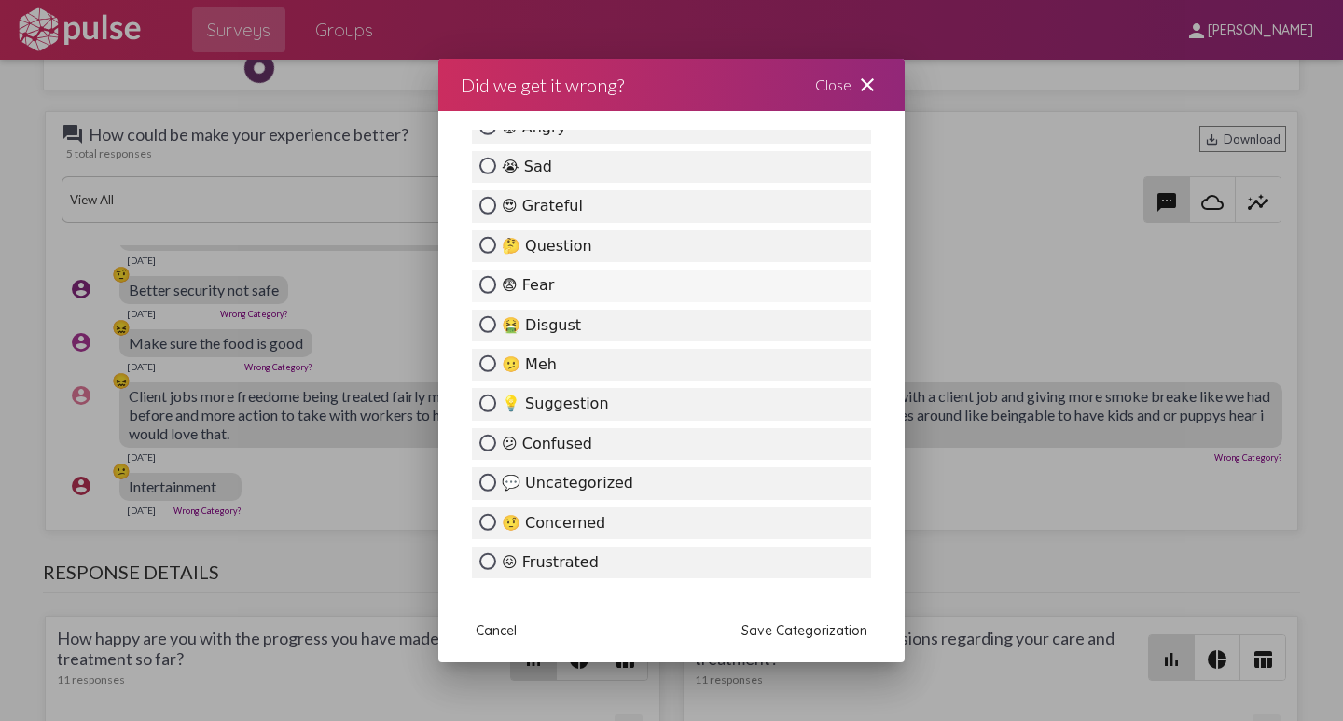
scroll to position [280, 0]
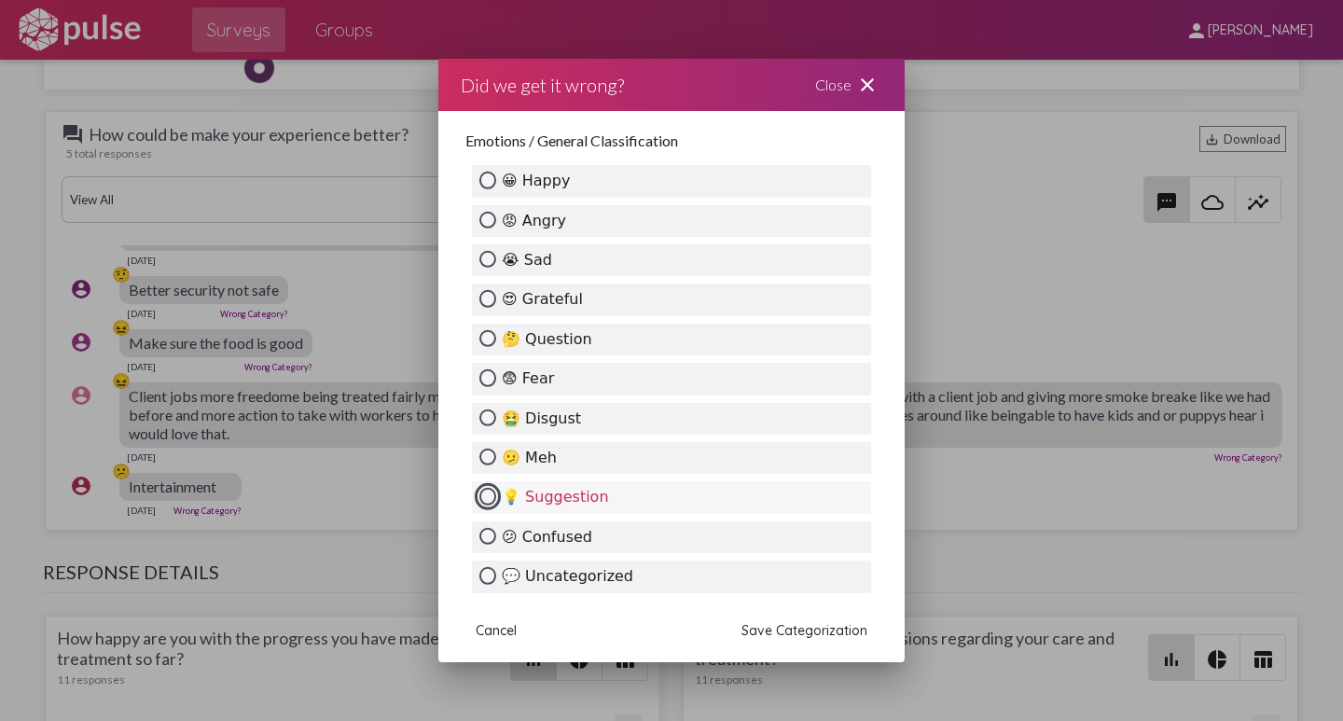
click at [490, 495] on input "💡 Suggestion" at bounding box center [488, 496] width 17 height 17
radio input "true"
click at [777, 636] on span "Save Categorization" at bounding box center [805, 630] width 126 height 17
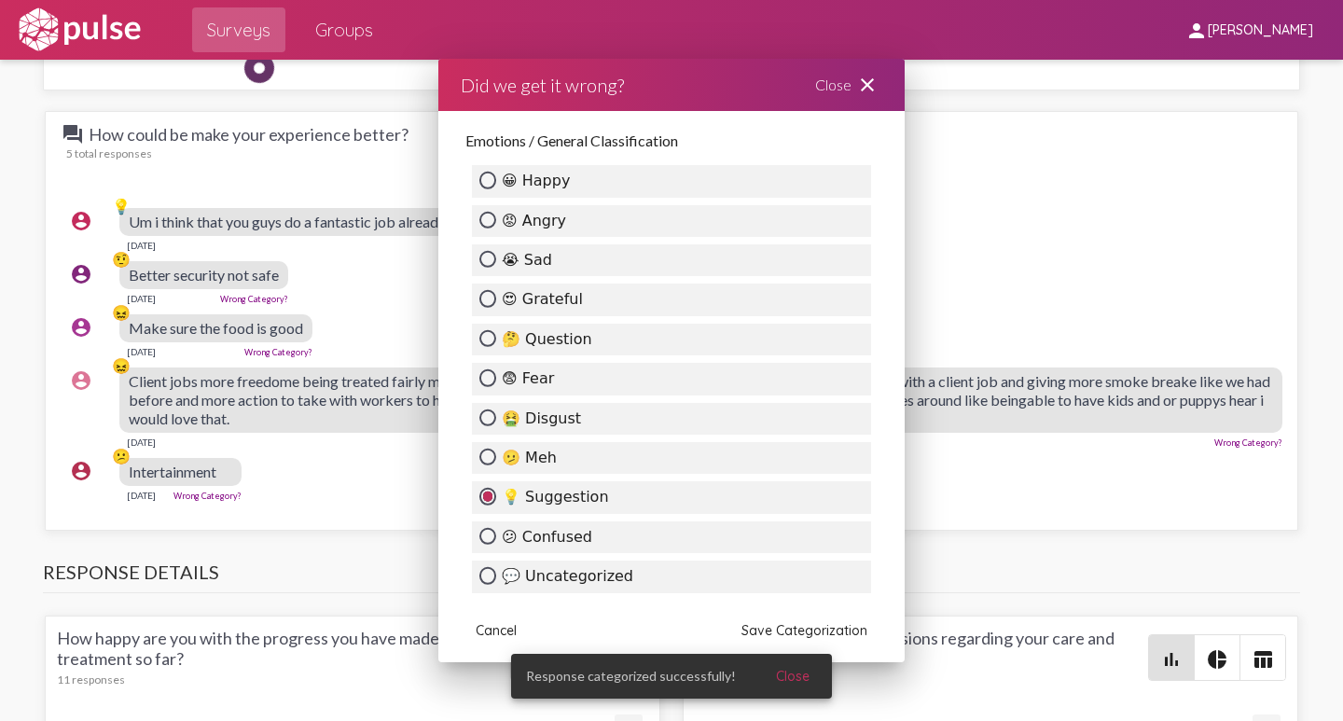
scroll to position [0, 0]
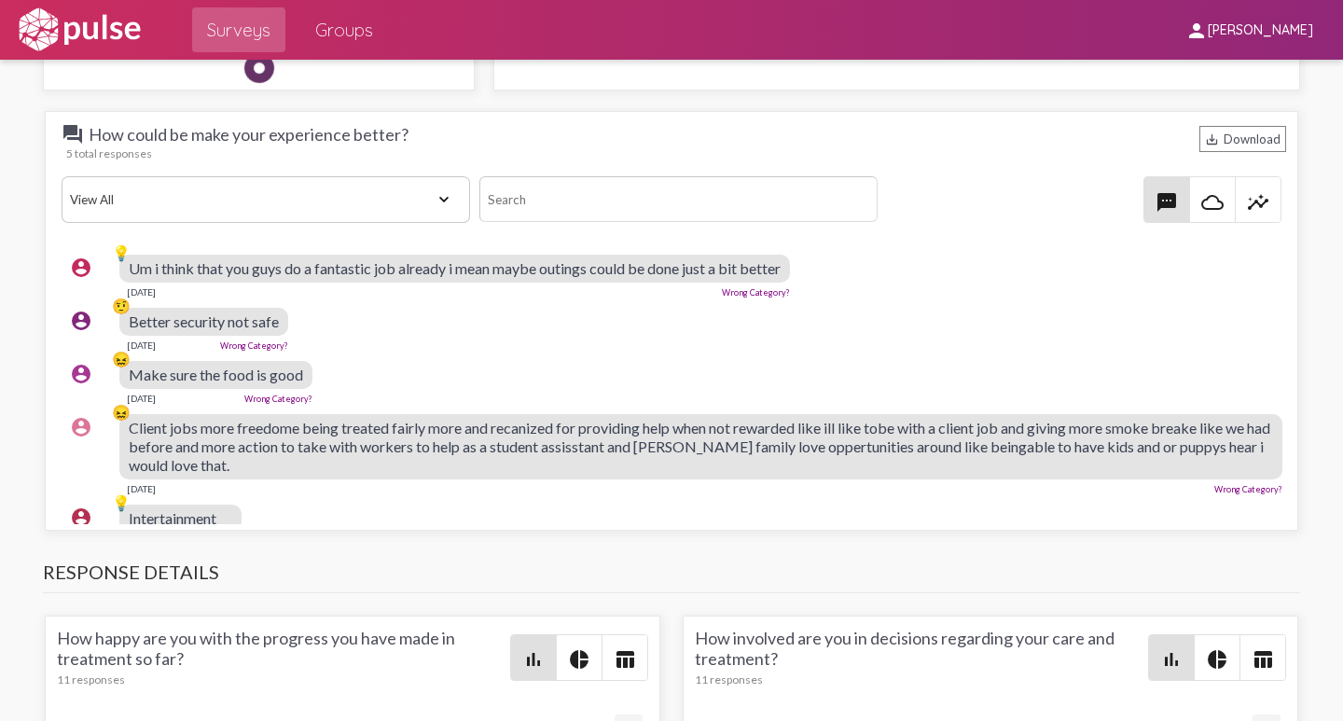
click at [1220, 490] on link "Wrong Category?" at bounding box center [1249, 489] width 68 height 10
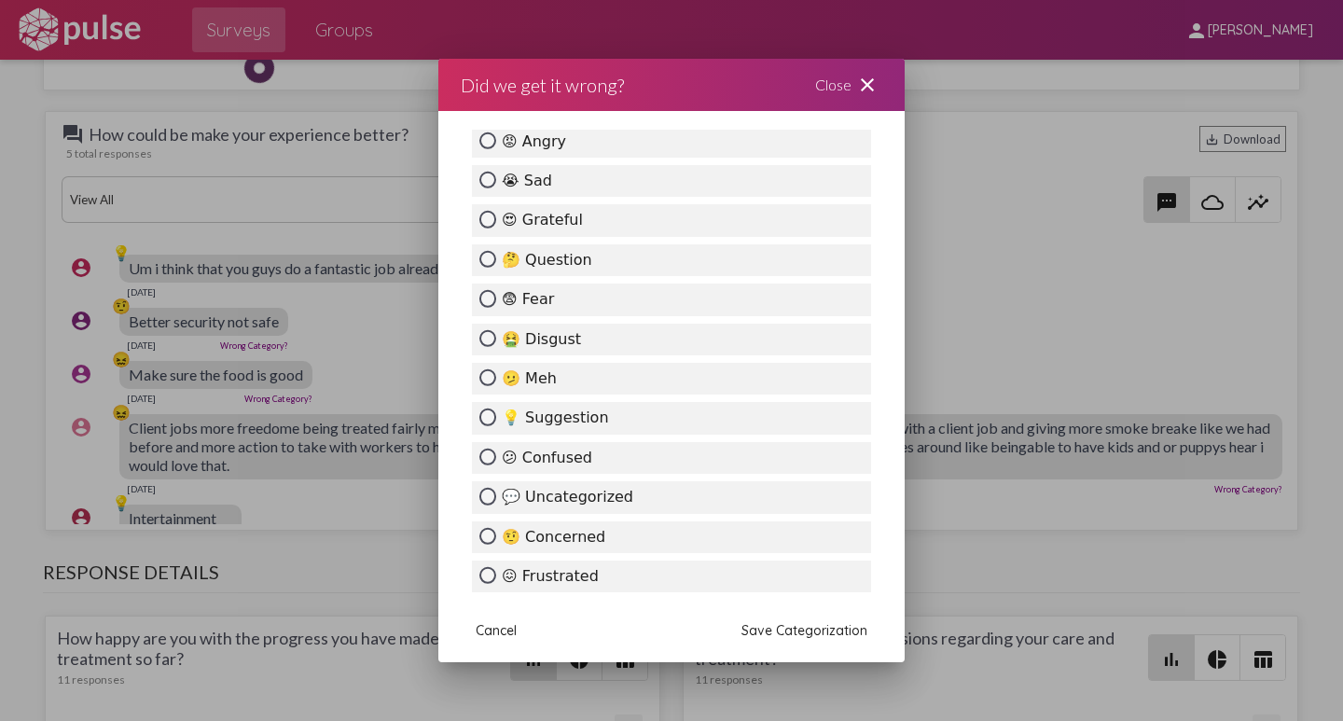
scroll to position [466, 0]
click at [490, 423] on input "💡 Suggestion" at bounding box center [488, 416] width 17 height 17
radio input "true"
click at [806, 634] on span "Save Categorization" at bounding box center [805, 630] width 126 height 17
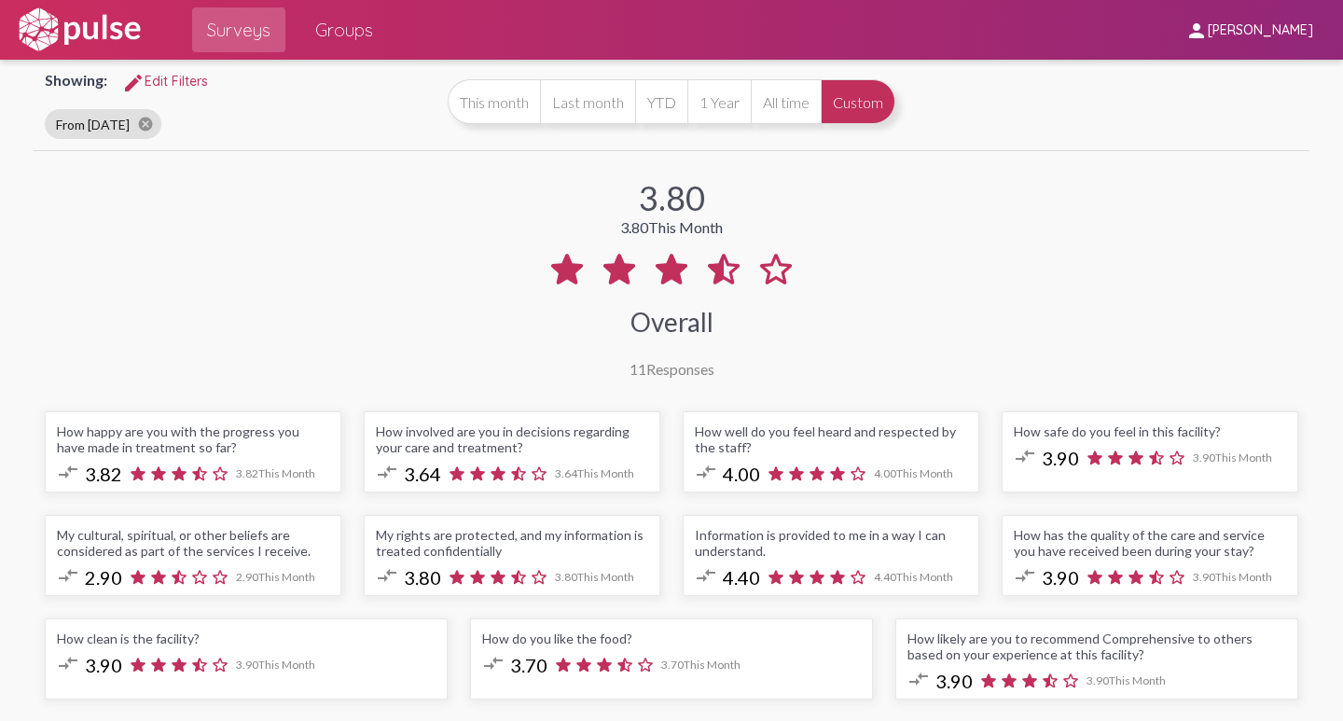
scroll to position [0, 0]
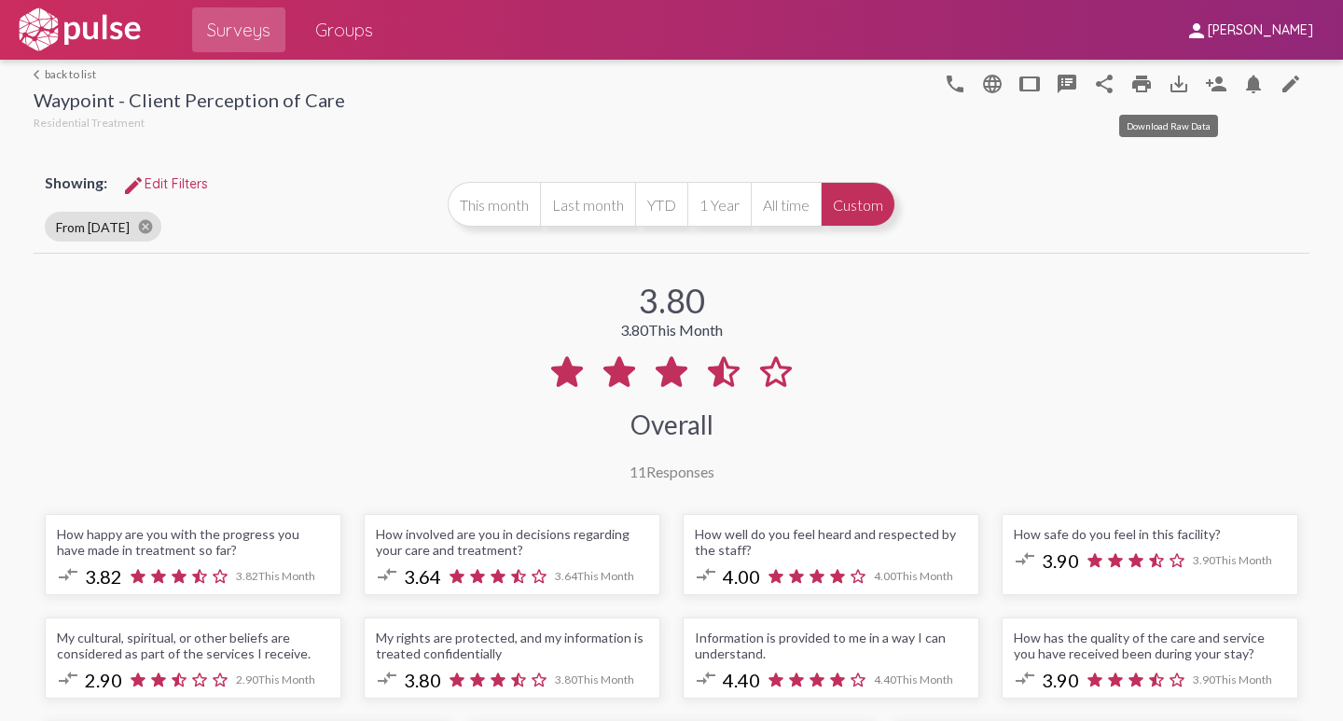
click at [1168, 84] on mat-icon "save_alt" at bounding box center [1179, 84] width 22 height 22
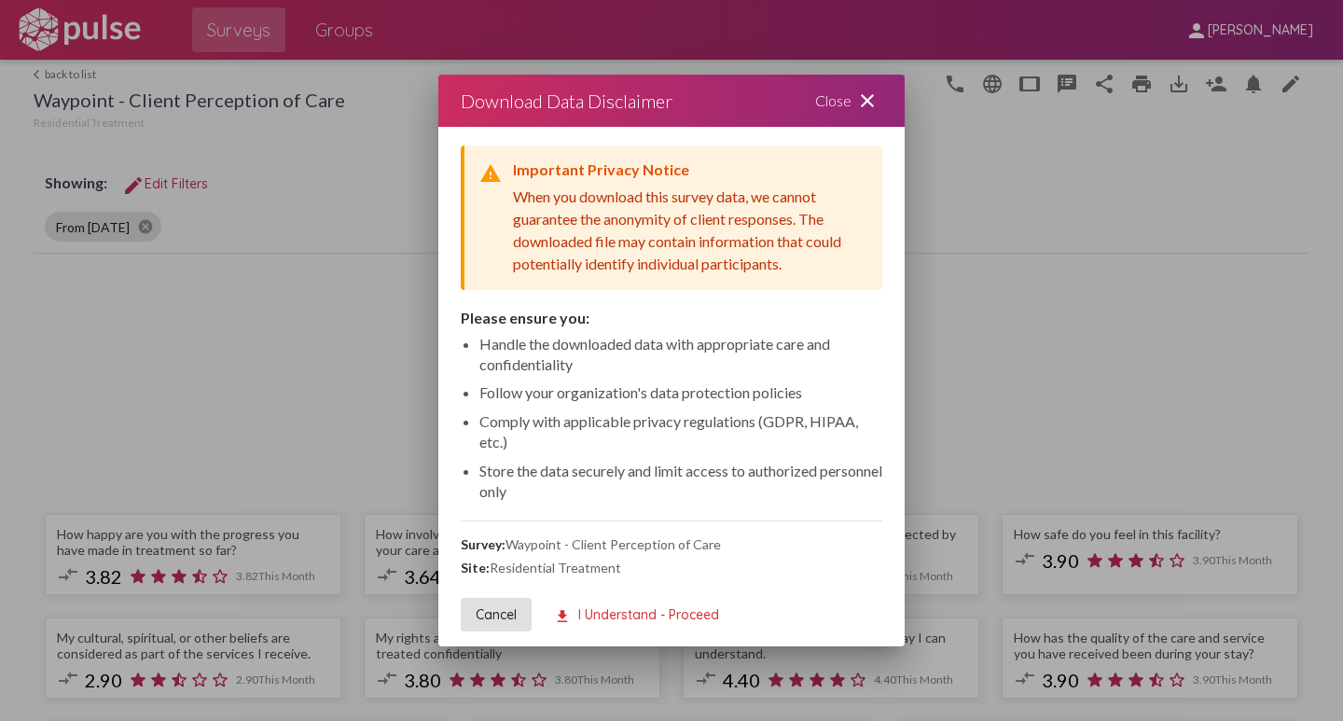
click at [611, 615] on span "download I Understand - Proceed" at bounding box center [636, 614] width 165 height 17
